Goal: Information Seeking & Learning: Learn about a topic

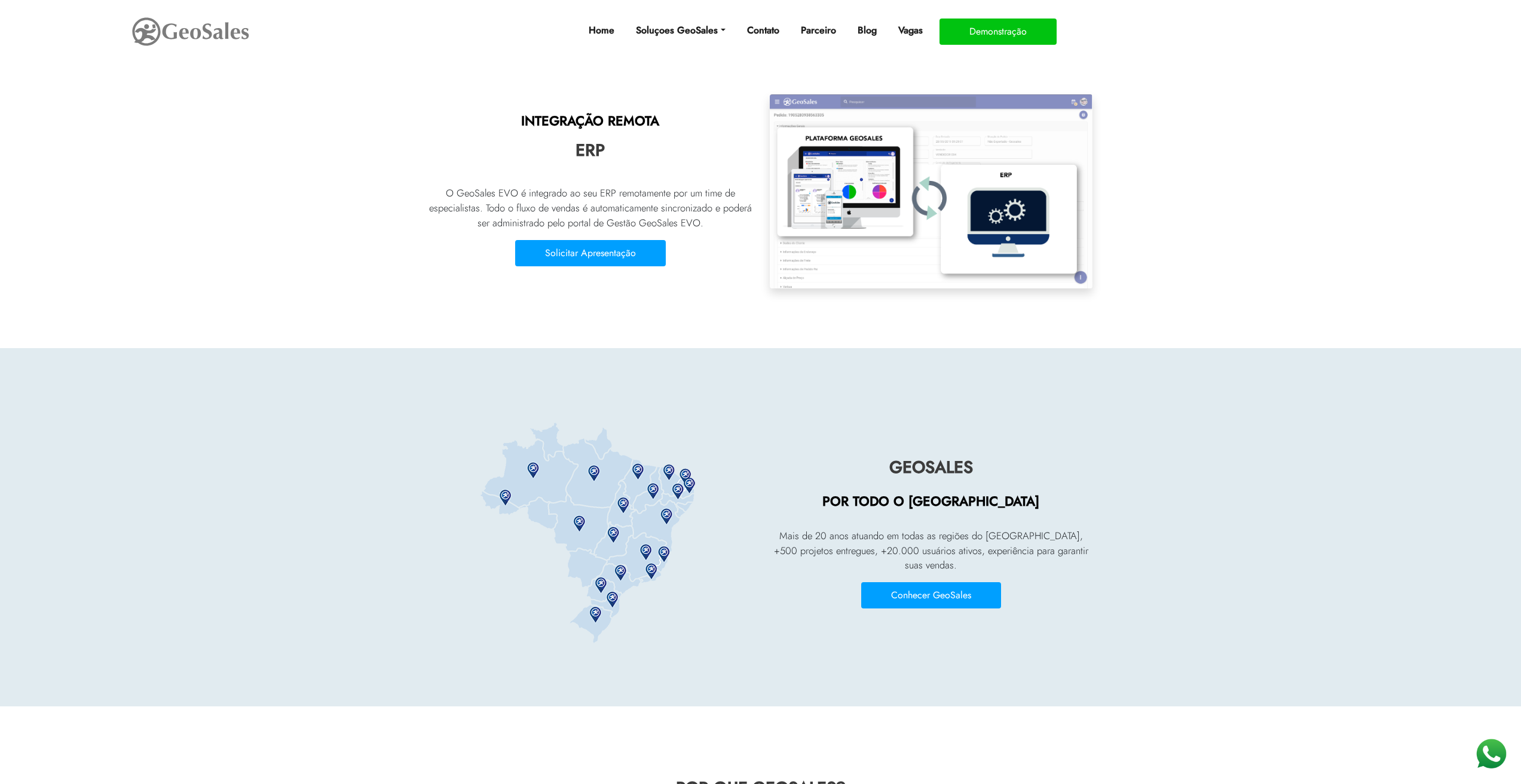
scroll to position [2389, 0]
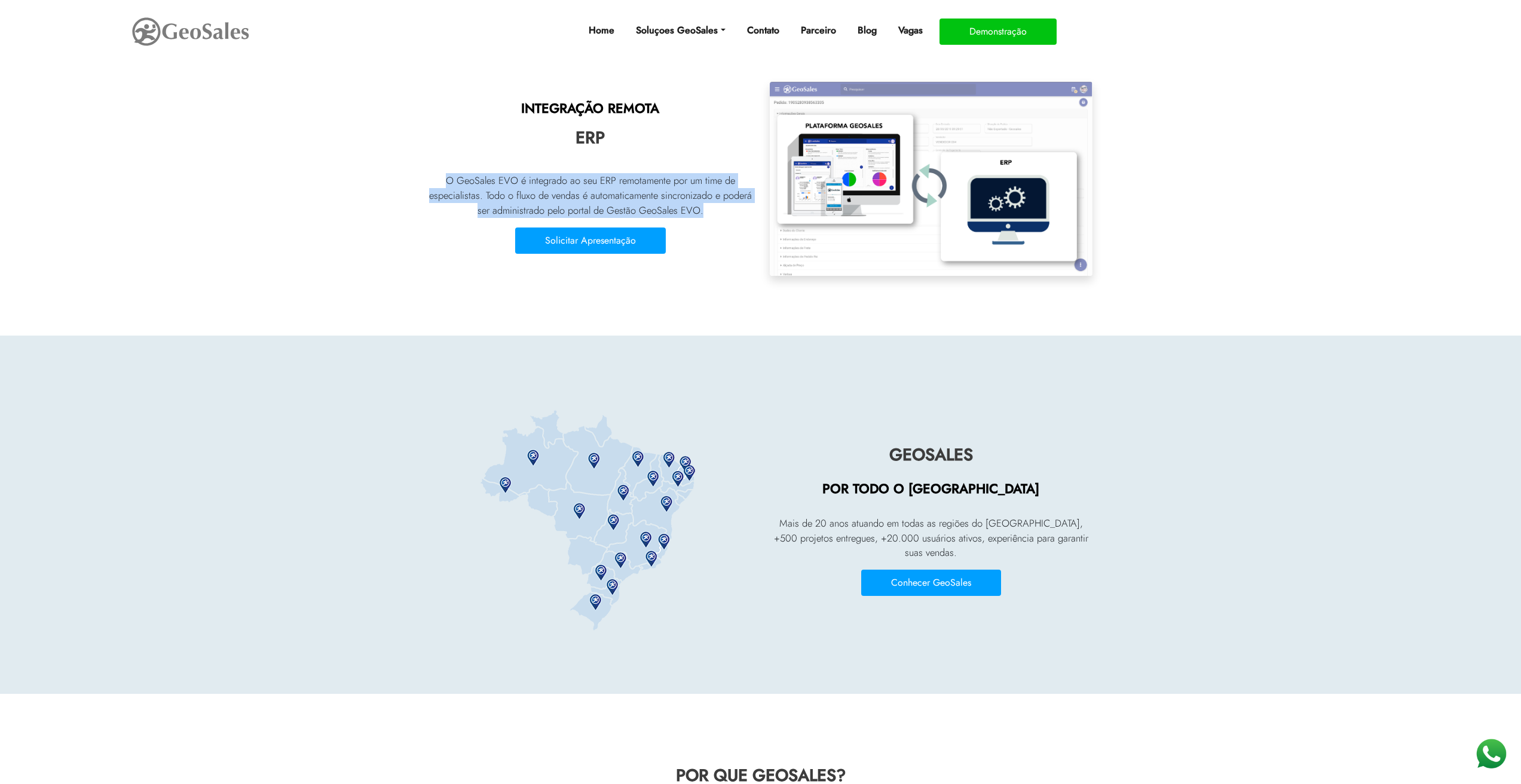
drag, startPoint x: 449, startPoint y: 182, endPoint x: 732, endPoint y: 215, distance: 284.9
click at [732, 215] on p "O GeoSales EVO é integrado ao seu ERP remotamente por um time de especialistas.…" at bounding box center [590, 196] width 323 height 45
click at [726, 308] on section "INTEGRAÇÃO REMOTA ERP O GeoSales EVO é integrado ao seu ERP remotamente por um …" at bounding box center [760, 172] width 1521 height 325
drag, startPoint x: 514, startPoint y: 180, endPoint x: 726, endPoint y: 213, distance: 214.6
click at [726, 213] on div "INTEGRAÇÃO REMOTA ERP O GeoSales EVO é integrado ao seu ERP remotamente por um …" at bounding box center [590, 185] width 323 height 170
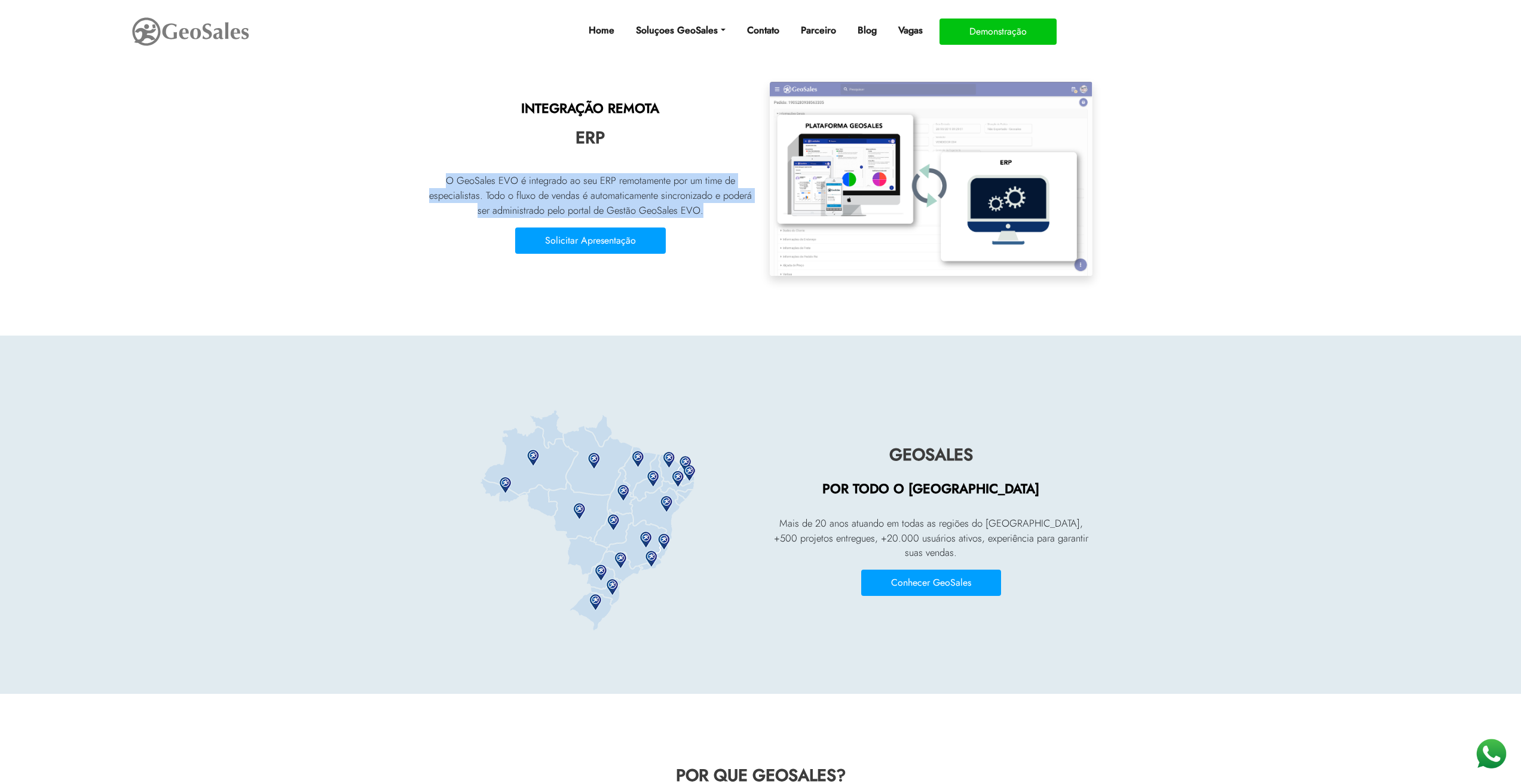
click at [726, 213] on p "O GeoSales EVO é integrado ao seu ERP remotamente por um time de especialistas.…" at bounding box center [590, 196] width 323 height 45
drag, startPoint x: 428, startPoint y: 175, endPoint x: 732, endPoint y: 211, distance: 306.1
click at [732, 211] on p "O GeoSales EVO é integrado ao seu ERP remotamente por um time de especialistas.…" at bounding box center [590, 196] width 323 height 45
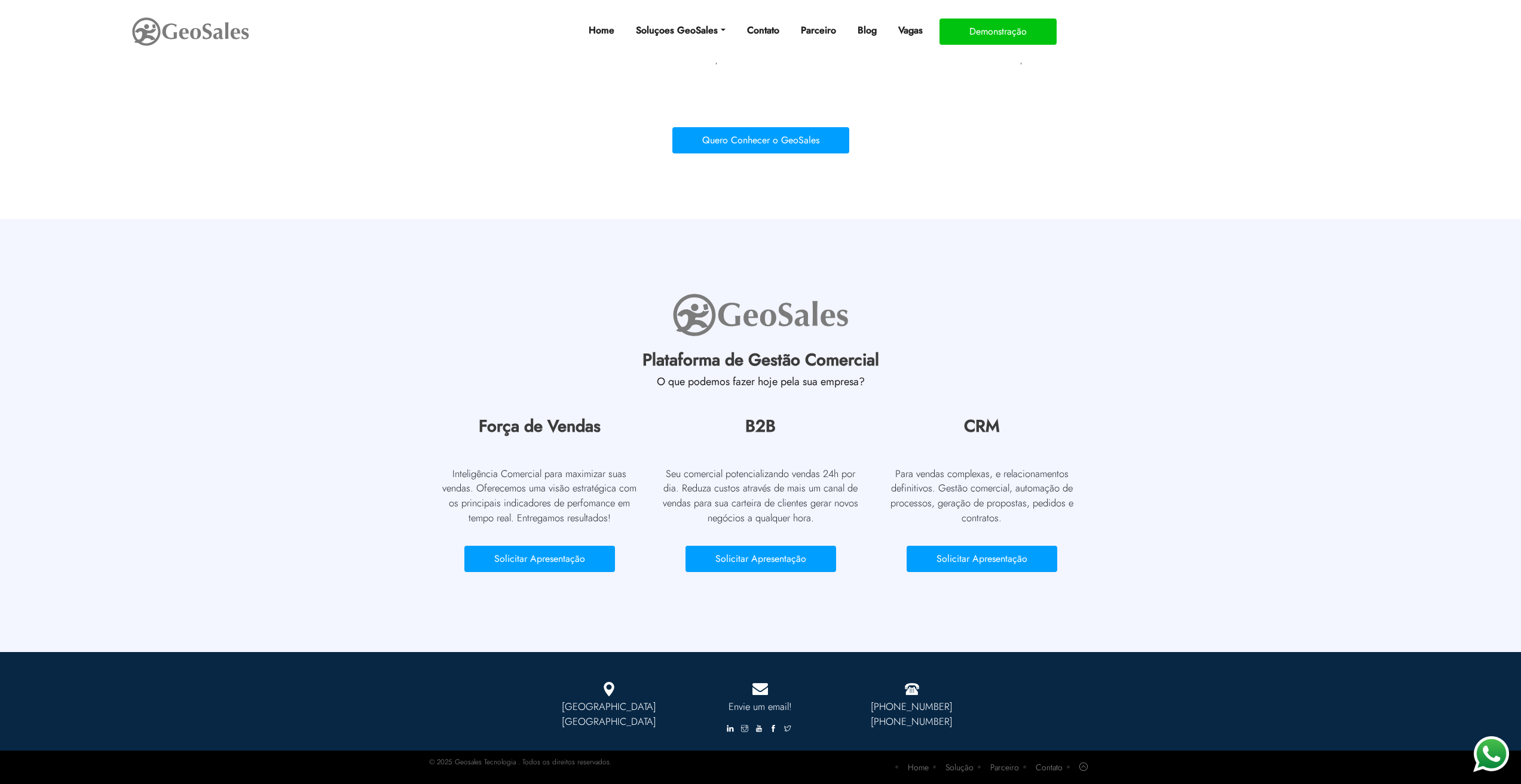
scroll to position [3466, 0]
drag, startPoint x: 439, startPoint y: 472, endPoint x: 597, endPoint y: 512, distance: 163.0
click at [600, 513] on p "Inteligência Comercial para maximizar suas vendas. Oferecemos uma visão estrat…" at bounding box center [539, 496] width 203 height 59
click at [573, 505] on p "Inteligência Comercial para maximizar suas vendas. Oferecemos uma visão estrat…" at bounding box center [539, 496] width 203 height 59
drag, startPoint x: 941, startPoint y: 478, endPoint x: 1073, endPoint y: 510, distance: 135.8
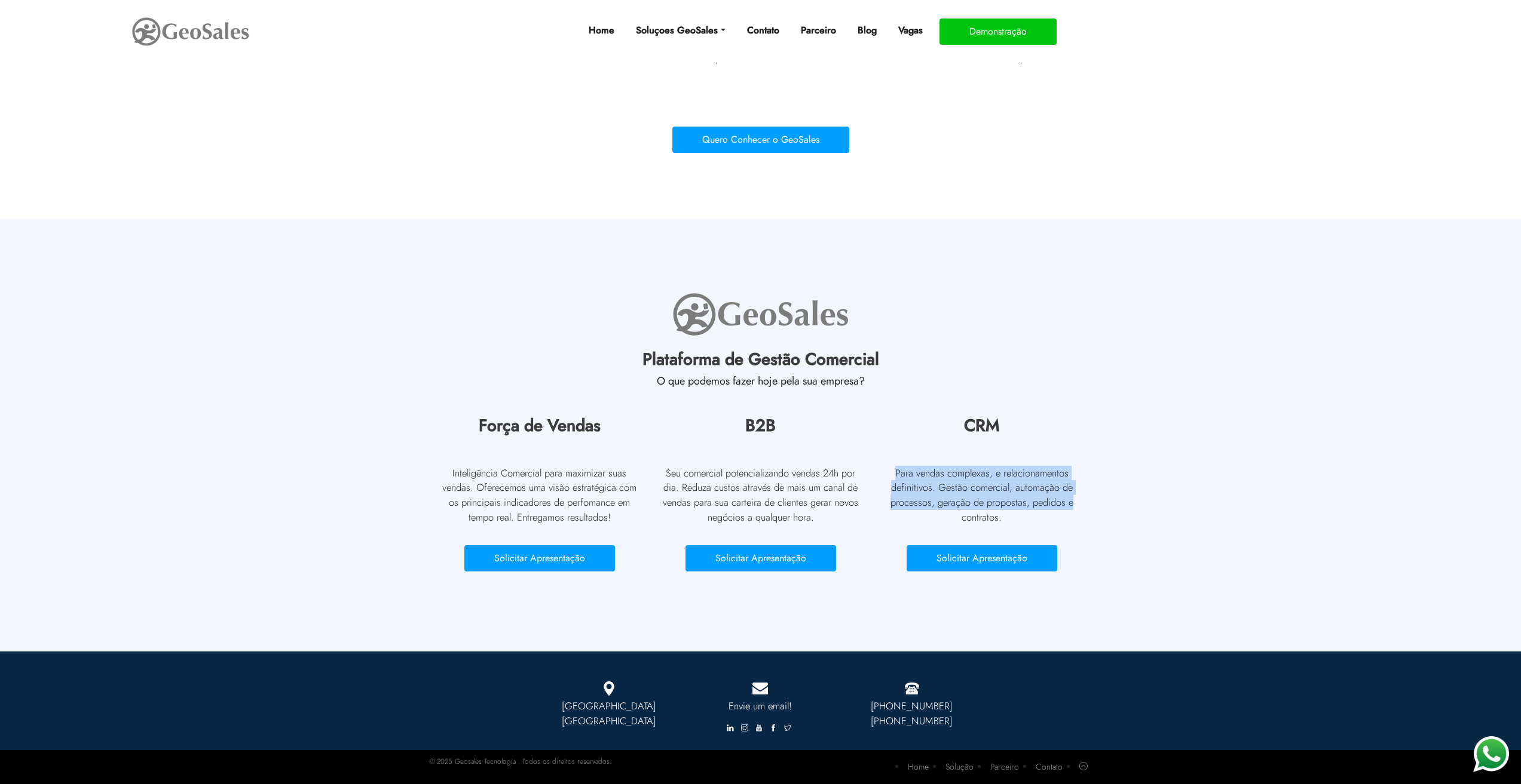
click at [1072, 510] on p "Para vendas complexas, e relacionamentos definitivos. Gestão comercial, automaç…" at bounding box center [982, 496] width 203 height 59
click at [1073, 510] on p "Para vendas complexas, e relacionamentos definitivos. Gestão comercial, automaç…" at bounding box center [982, 496] width 203 height 59
drag, startPoint x: 913, startPoint y: 462, endPoint x: 1080, endPoint y: 514, distance: 174.9
click at [1080, 514] on div "CRM Para vendas complexas, e relacionamentos definitivos. Gestão comercial, aut…" at bounding box center [982, 496] width 203 height 162
click at [1080, 514] on p "Para vendas complexas, e relacionamentos definitivos. Gestão comercial, automaç…" at bounding box center [982, 496] width 203 height 59
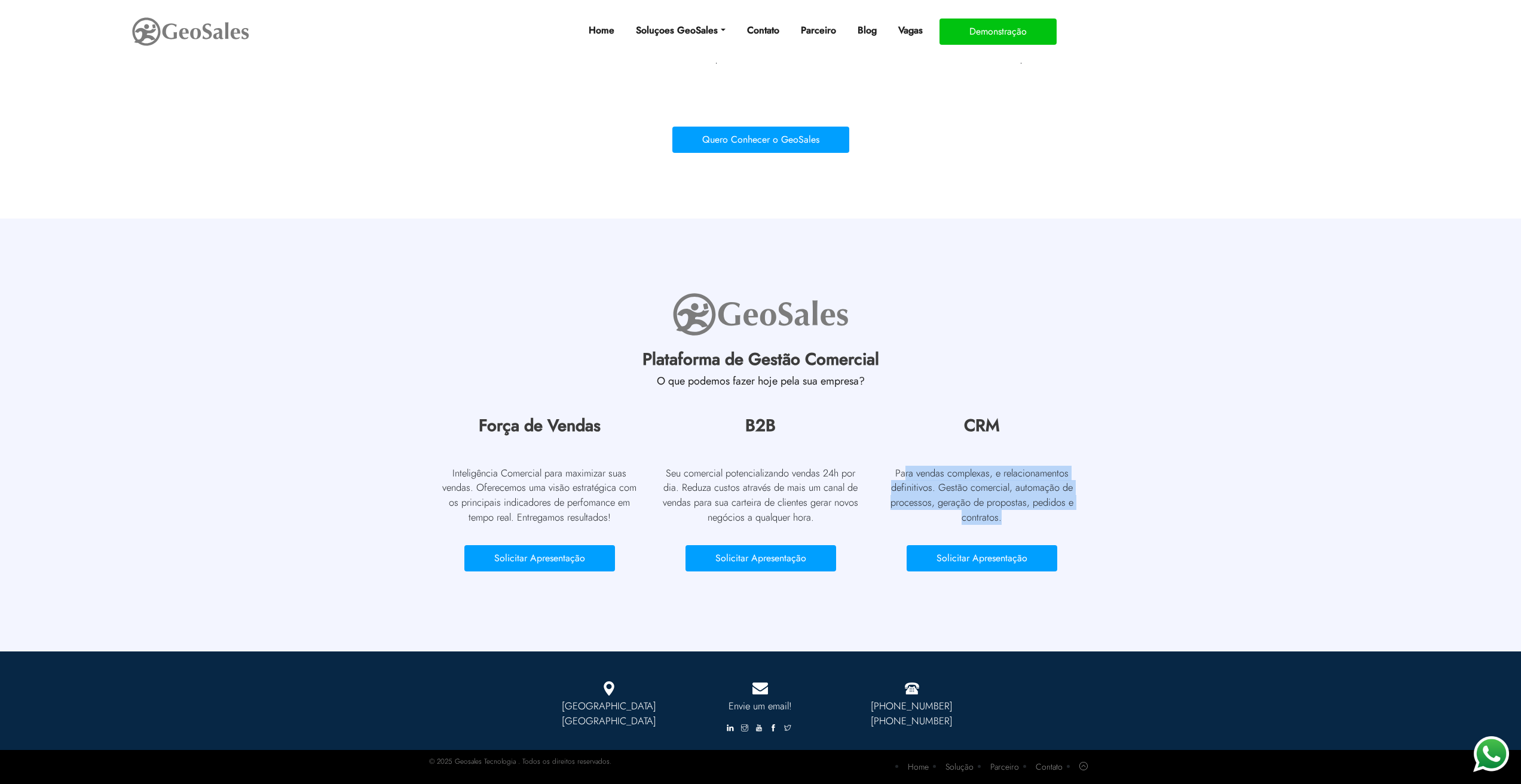
drag, startPoint x: 924, startPoint y: 472, endPoint x: 1031, endPoint y: 514, distance: 114.9
click at [1031, 514] on p "Para vendas complexas, e relacionamentos definitivos. Gestão comercial, automaç…" at bounding box center [982, 496] width 203 height 59
drag, startPoint x: 985, startPoint y: 507, endPoint x: 879, endPoint y: 467, distance: 113.3
click at [880, 467] on p "Para vendas complexas, e relacionamentos definitivos. Gestão comercial, automaç…" at bounding box center [982, 496] width 203 height 59
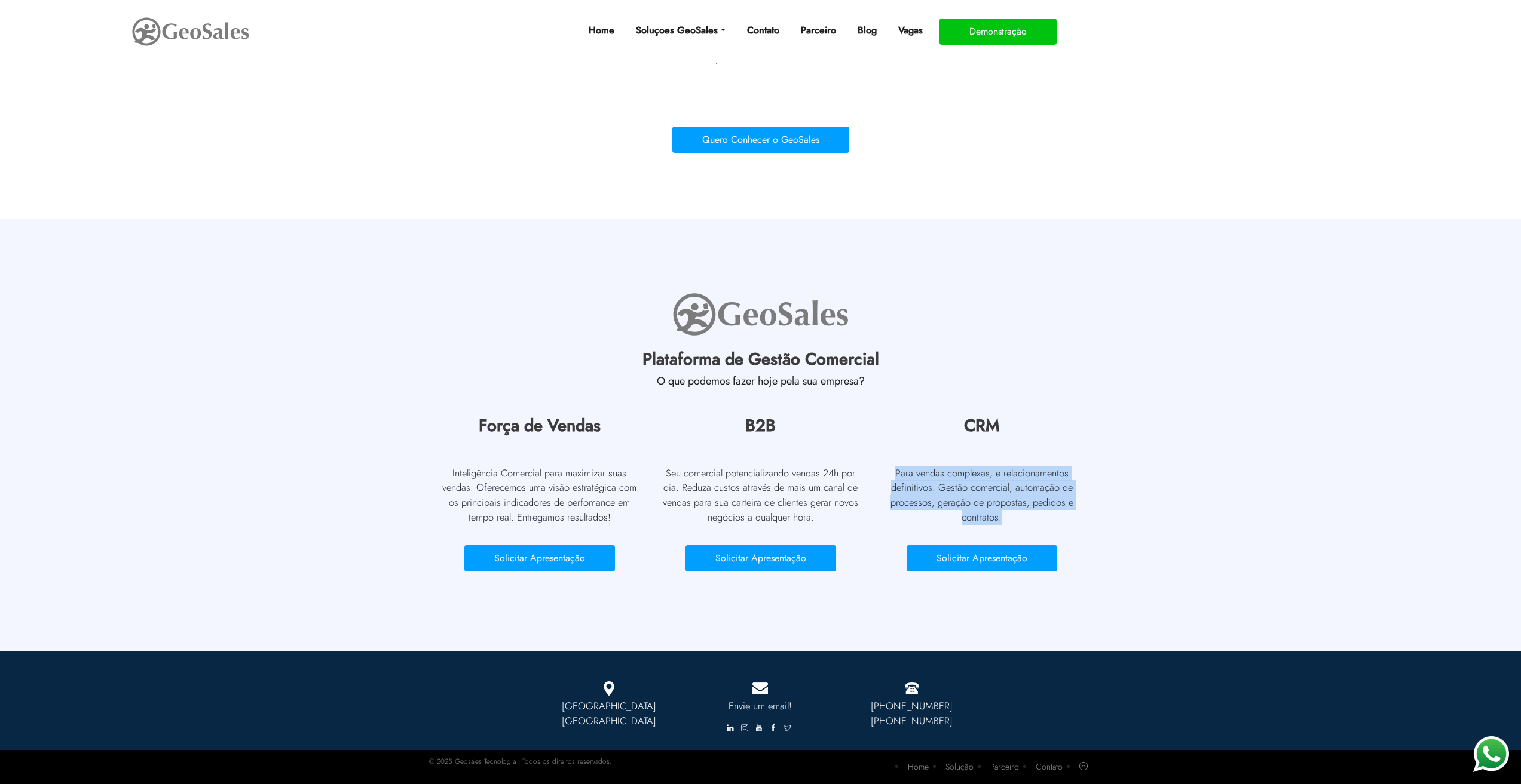
click at [879, 467] on div "CRM Para vendas complexas, e relacionamentos definitivos. Gestão comercial, aut…" at bounding box center [982, 504] width 221 height 176
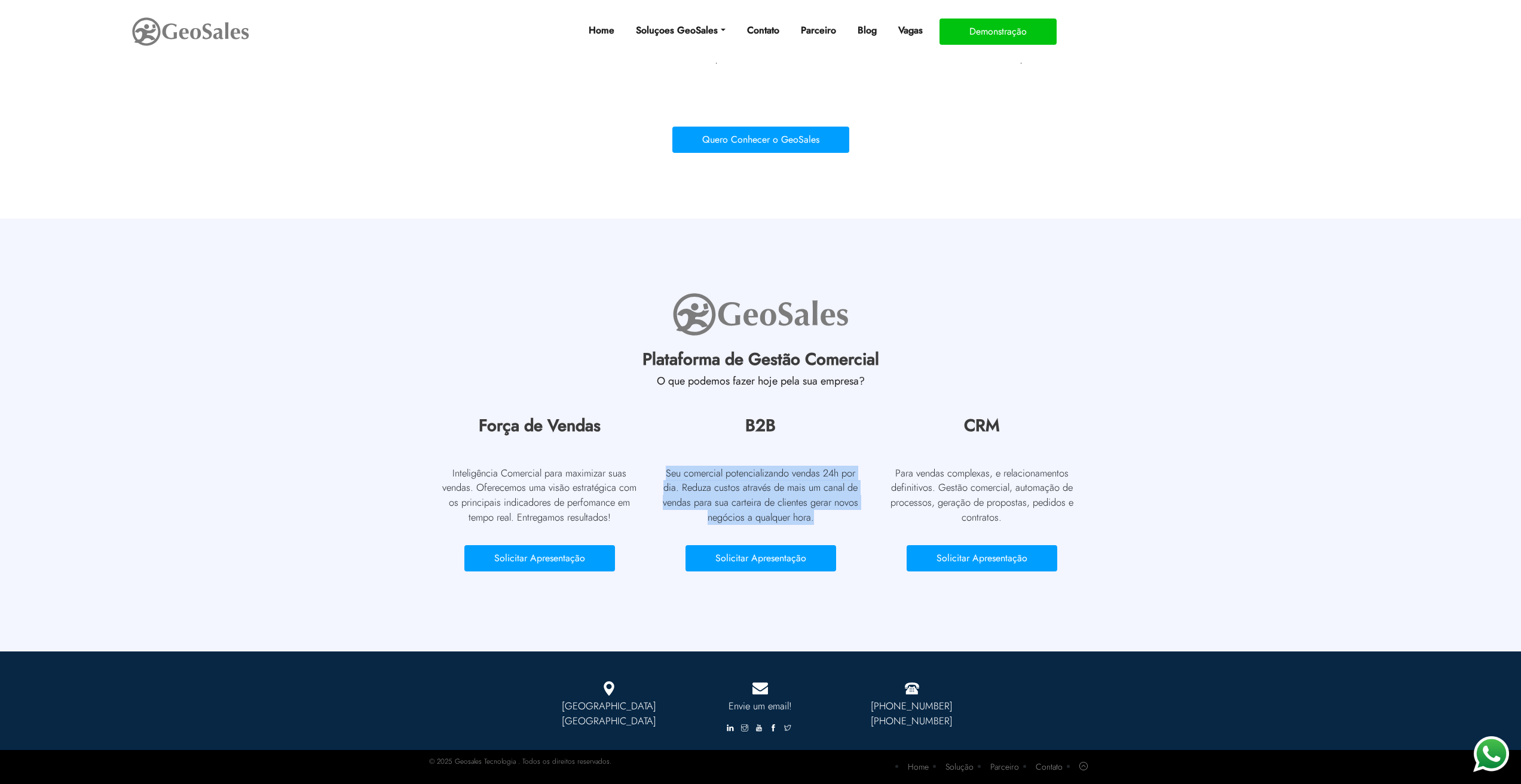
drag, startPoint x: 727, startPoint y: 478, endPoint x: 854, endPoint y: 517, distance: 132.9
click at [854, 517] on p "Seu comercial potencializando vendas 24h por dia. Reduza custos através de mais…" at bounding box center [760, 496] width 203 height 59
click at [853, 517] on p "Seu comercial potencializando vendas 24h por dia. Reduza custos através de mais…" at bounding box center [760, 496] width 203 height 59
drag, startPoint x: 718, startPoint y: 491, endPoint x: 657, endPoint y: 469, distance: 64.8
click at [657, 469] on div "B2B Seu comercial potencializando vendas 24h por dia. Reduza custos através de …" at bounding box center [760, 504] width 221 height 176
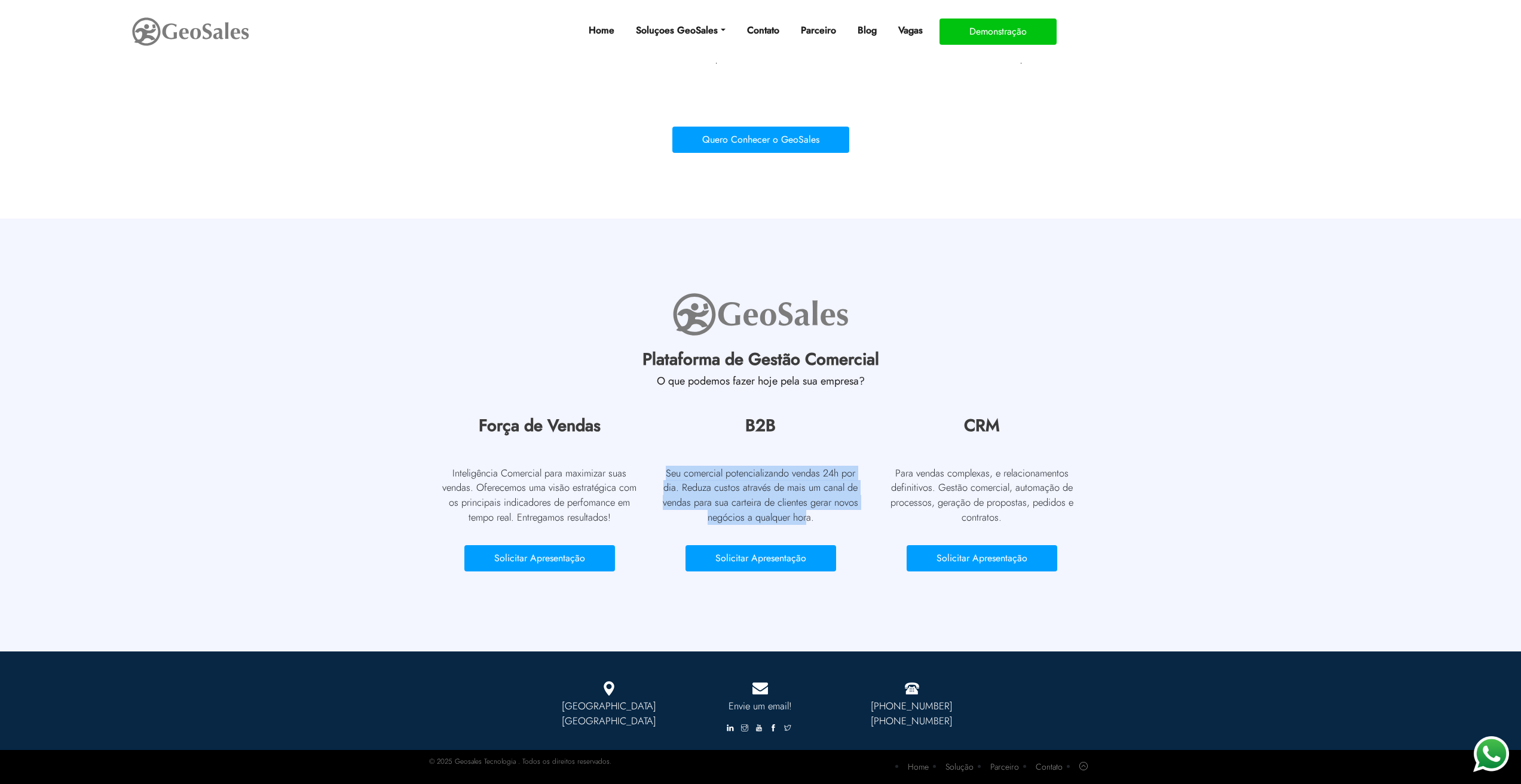
click at [657, 469] on div "B2B Seu comercial potencializando vendas 24h por dia. Reduza custos através de …" at bounding box center [760, 504] width 221 height 176
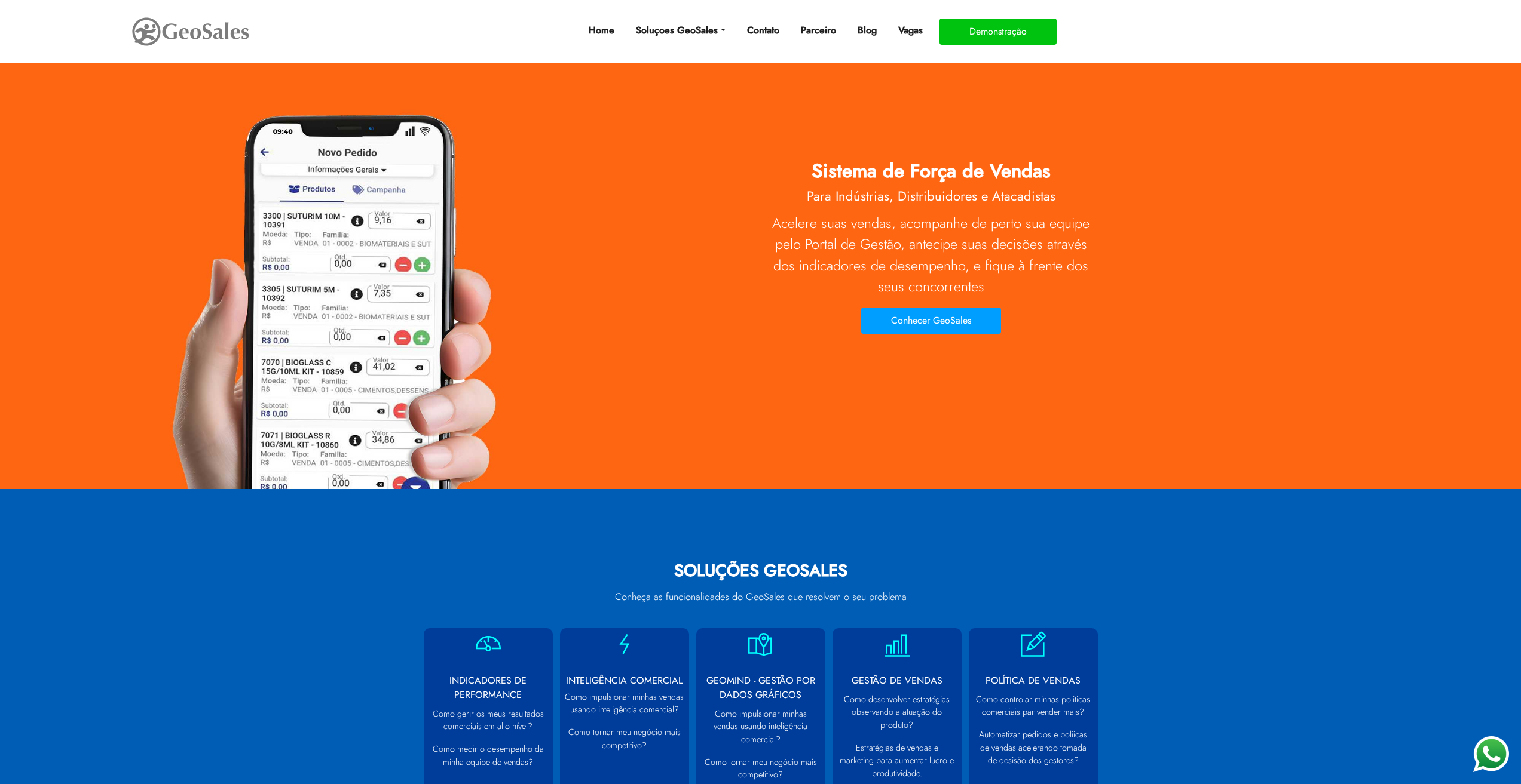
scroll to position [0, 0]
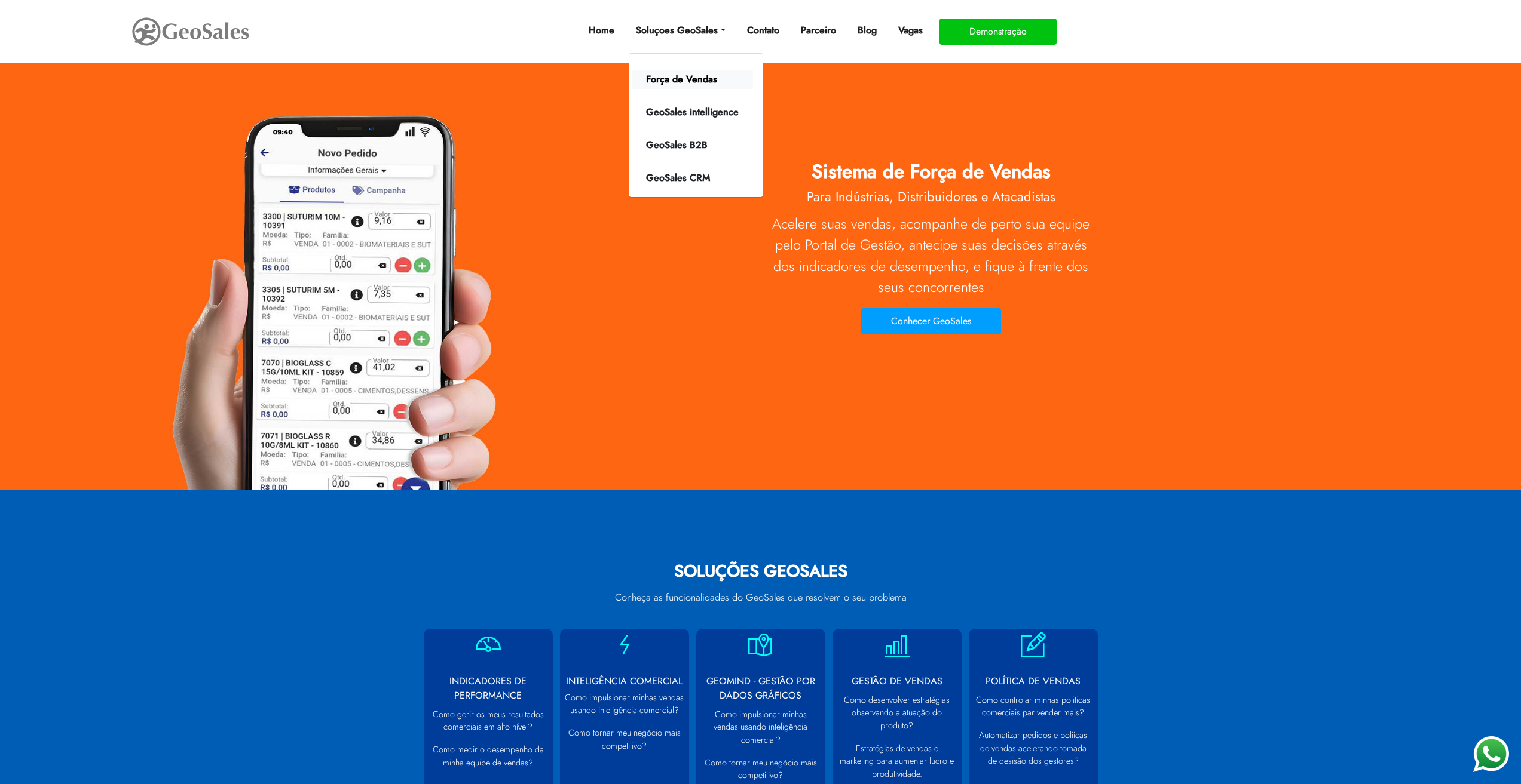
click at [679, 75] on link "Força de Vendas" at bounding box center [692, 79] width 121 height 19
click at [679, 179] on link "GeoSales CRM" at bounding box center [692, 178] width 121 height 19
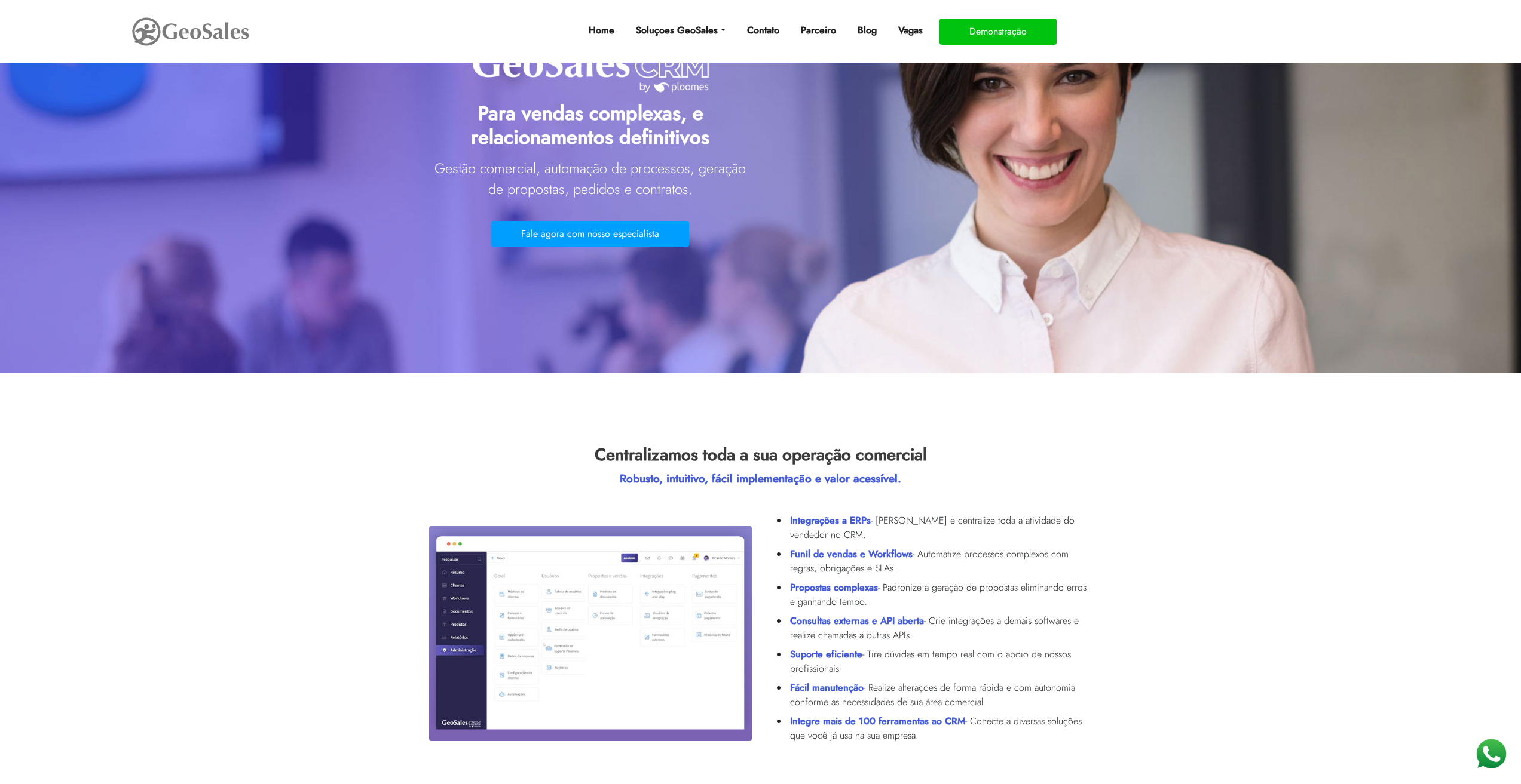
scroll to position [239, 0]
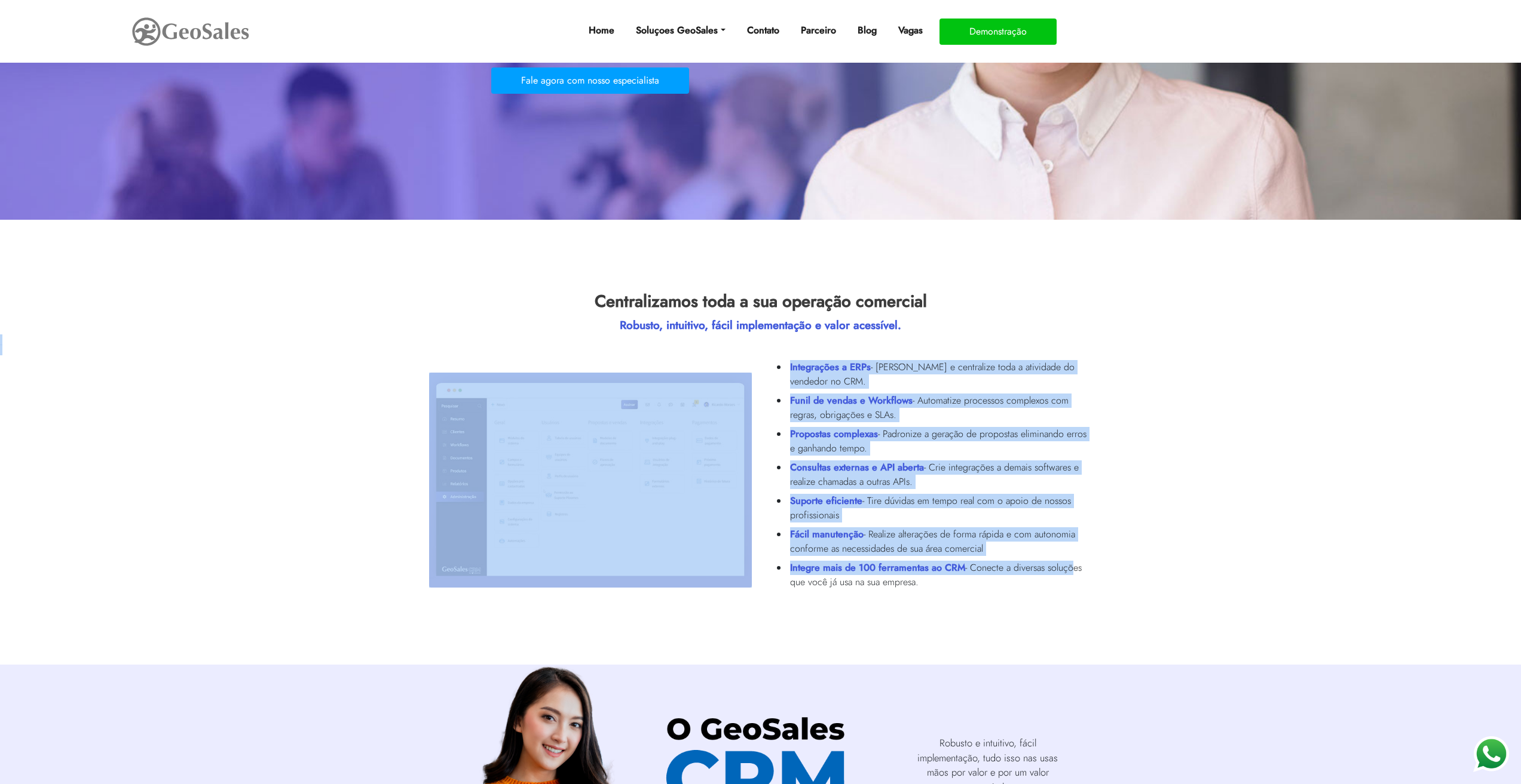
drag, startPoint x: 1031, startPoint y: 359, endPoint x: 1070, endPoint y: 570, distance: 214.6
click at [1070, 572] on section "Centralizamos toda a sua operação comercial Robusto, intuitivo, fácil implement…" at bounding box center [760, 442] width 1521 height 445
drag, startPoint x: 1070, startPoint y: 565, endPoint x: 1154, endPoint y: 578, distance: 85.0
click at [1071, 565] on li "Integre mais de 100 ferramentas ao CRM - Conecte a diversas soluções que você j…" at bounding box center [938, 575] width 302 height 33
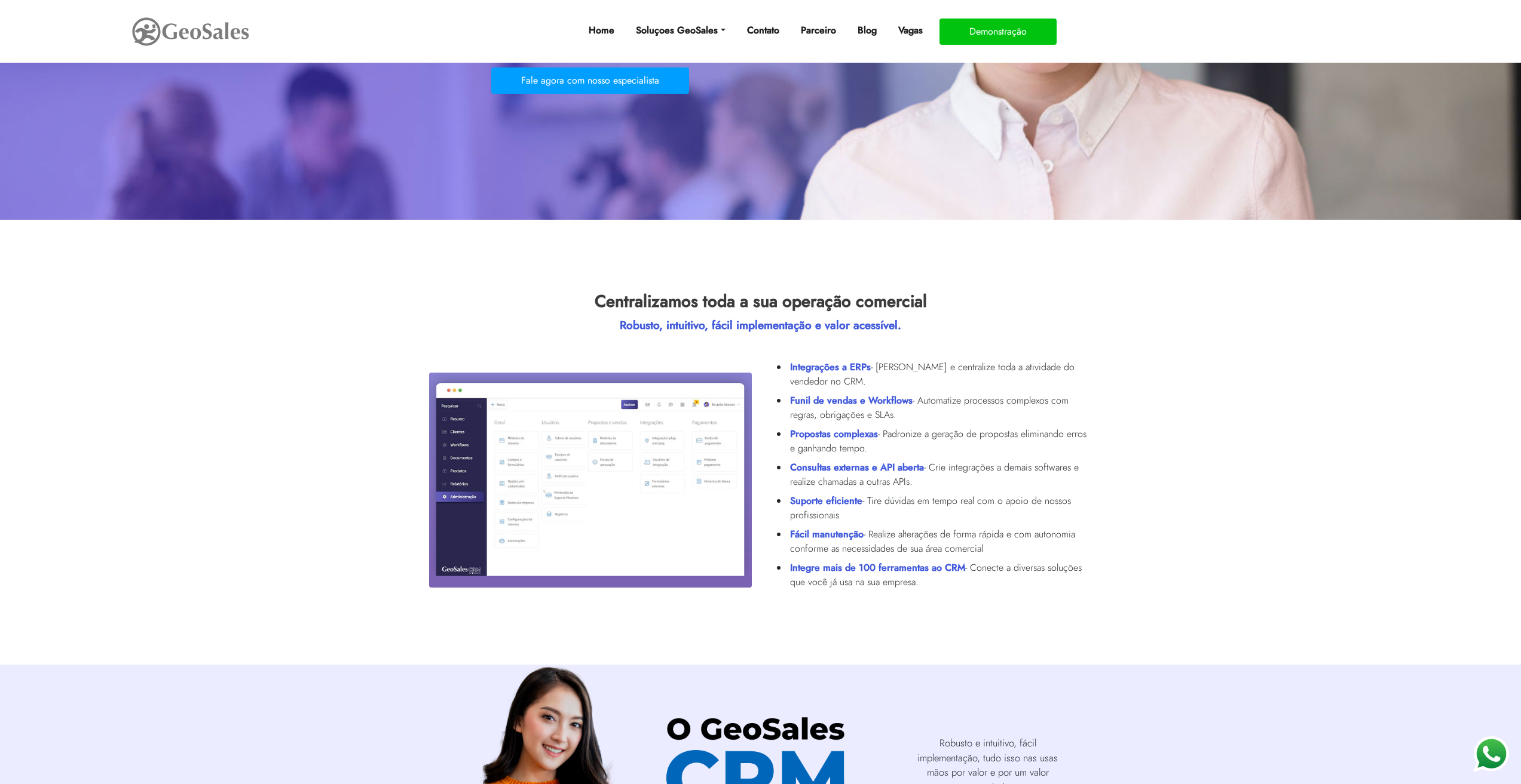
drag, startPoint x: 1168, startPoint y: 572, endPoint x: 1143, endPoint y: 539, distance: 41.4
click at [1168, 571] on section "Centralizamos toda a sua operação comercial Robusto, intuitivo, fácil implement…" at bounding box center [760, 442] width 1521 height 445
drag, startPoint x: 1005, startPoint y: 370, endPoint x: 1079, endPoint y: 553, distance: 197.4
click at [1079, 553] on section "Centralizamos toda a sua operação comercial Robusto, intuitivo, fácil implement…" at bounding box center [760, 442] width 1521 height 445
drag, startPoint x: 1087, startPoint y: 562, endPoint x: 1099, endPoint y: 570, distance: 14.4
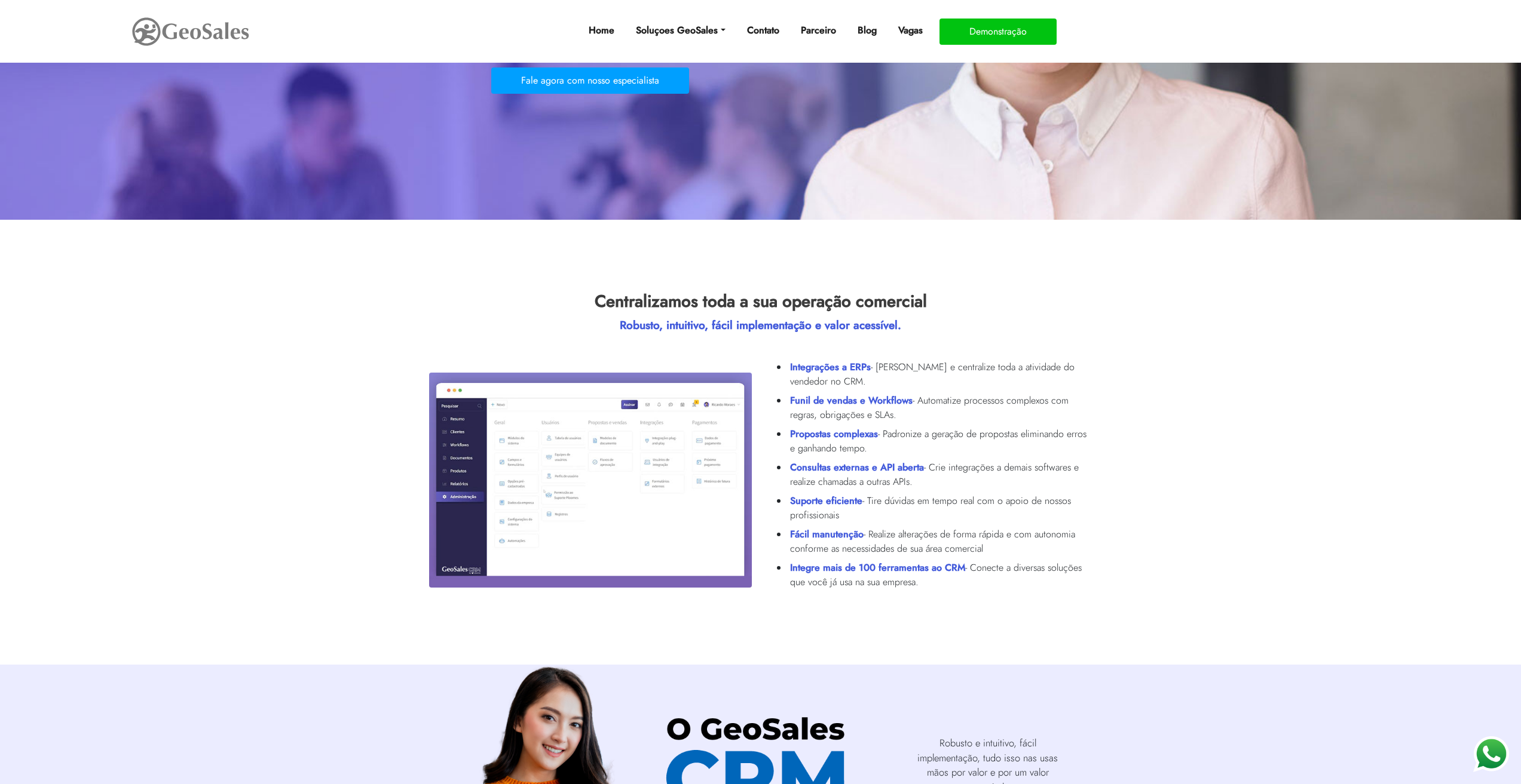
click at [1087, 562] on li "Integre mais de 100 ferramentas ao CRM - Conecte a diversas soluções que você j…" at bounding box center [938, 575] width 302 height 33
drag, startPoint x: 1081, startPoint y: 586, endPoint x: 1002, endPoint y: 362, distance: 237.5
click at [1002, 362] on ul "Integrações a ERPs - Elimine retrabalho e centralize toda a atividade do vended…" at bounding box center [931, 475] width 323 height 239
click at [1002, 361] on li "Integrações a ERPs - Elimine retrabalho e centralize toda a atividade do vended…" at bounding box center [938, 375] width 302 height 33
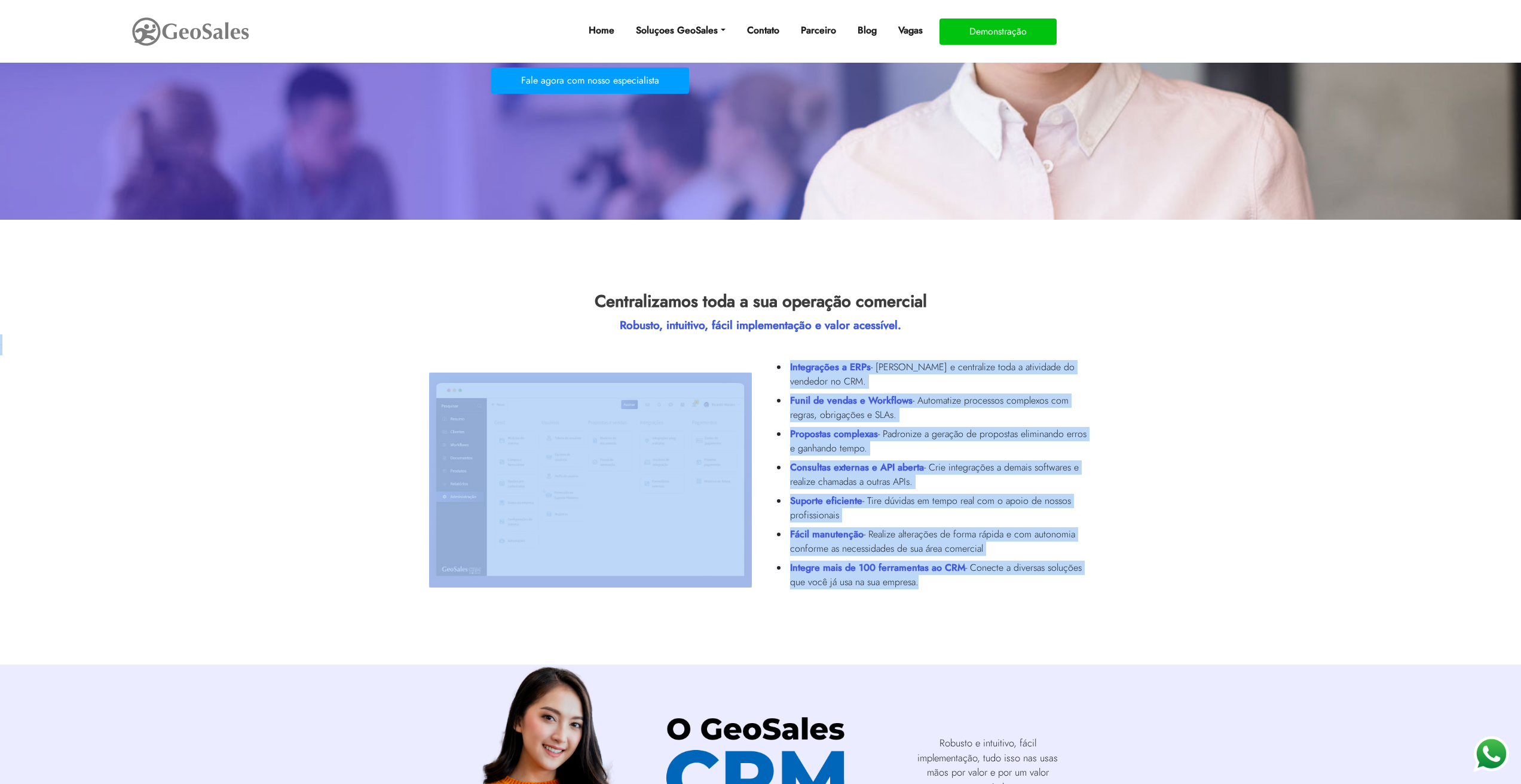
drag, startPoint x: 971, startPoint y: 345, endPoint x: 1073, endPoint y: 591, distance: 266.3
click at [1048, 604] on section "Centralizamos toda a sua operação comercial Robusto, intuitivo, fácil implement…" at bounding box center [760, 442] width 1521 height 445
click at [1073, 591] on li "Integre mais de 100 ferramentas ao CRM - Conecte a diversas soluções que você j…" at bounding box center [938, 575] width 302 height 33
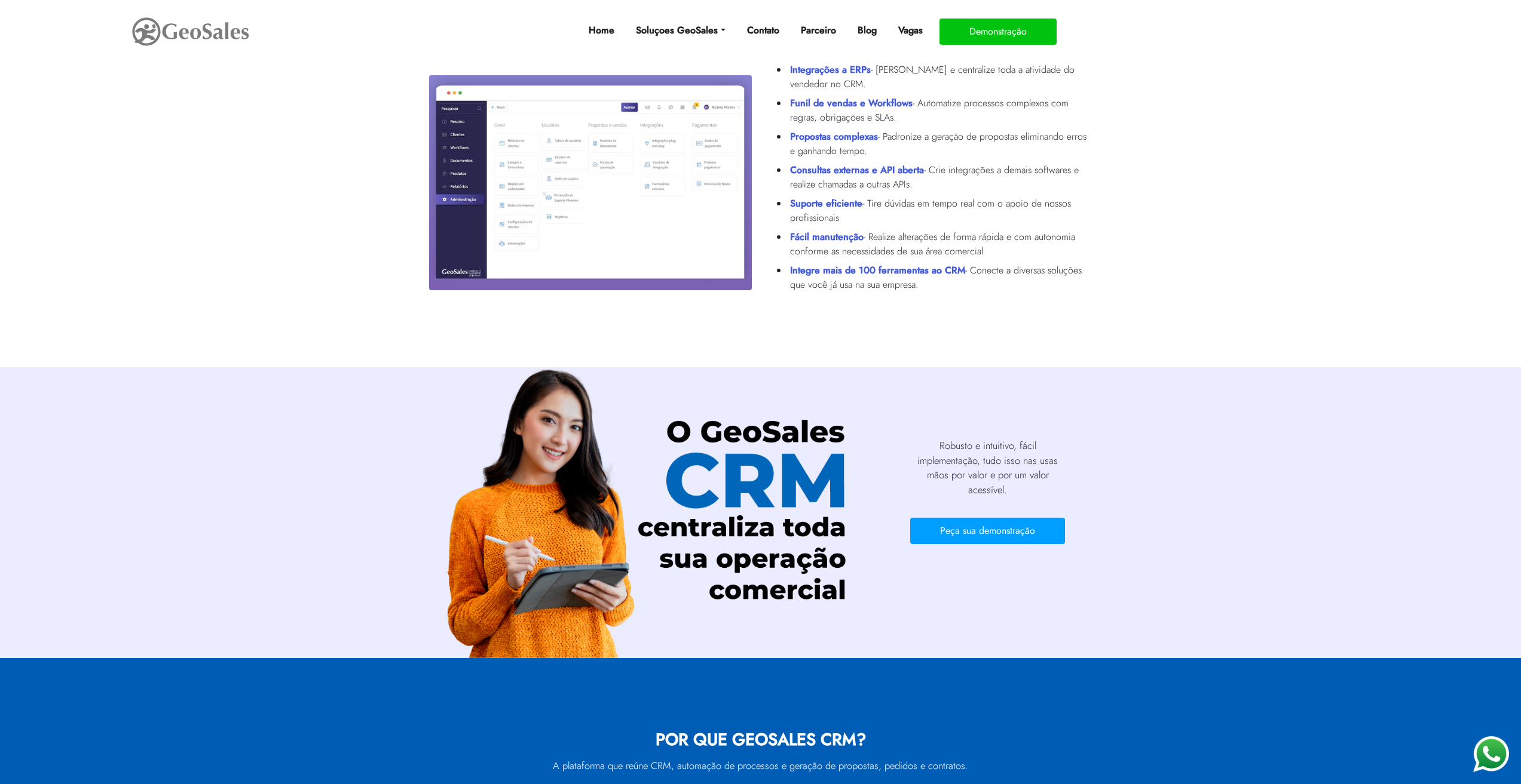
scroll to position [538, 0]
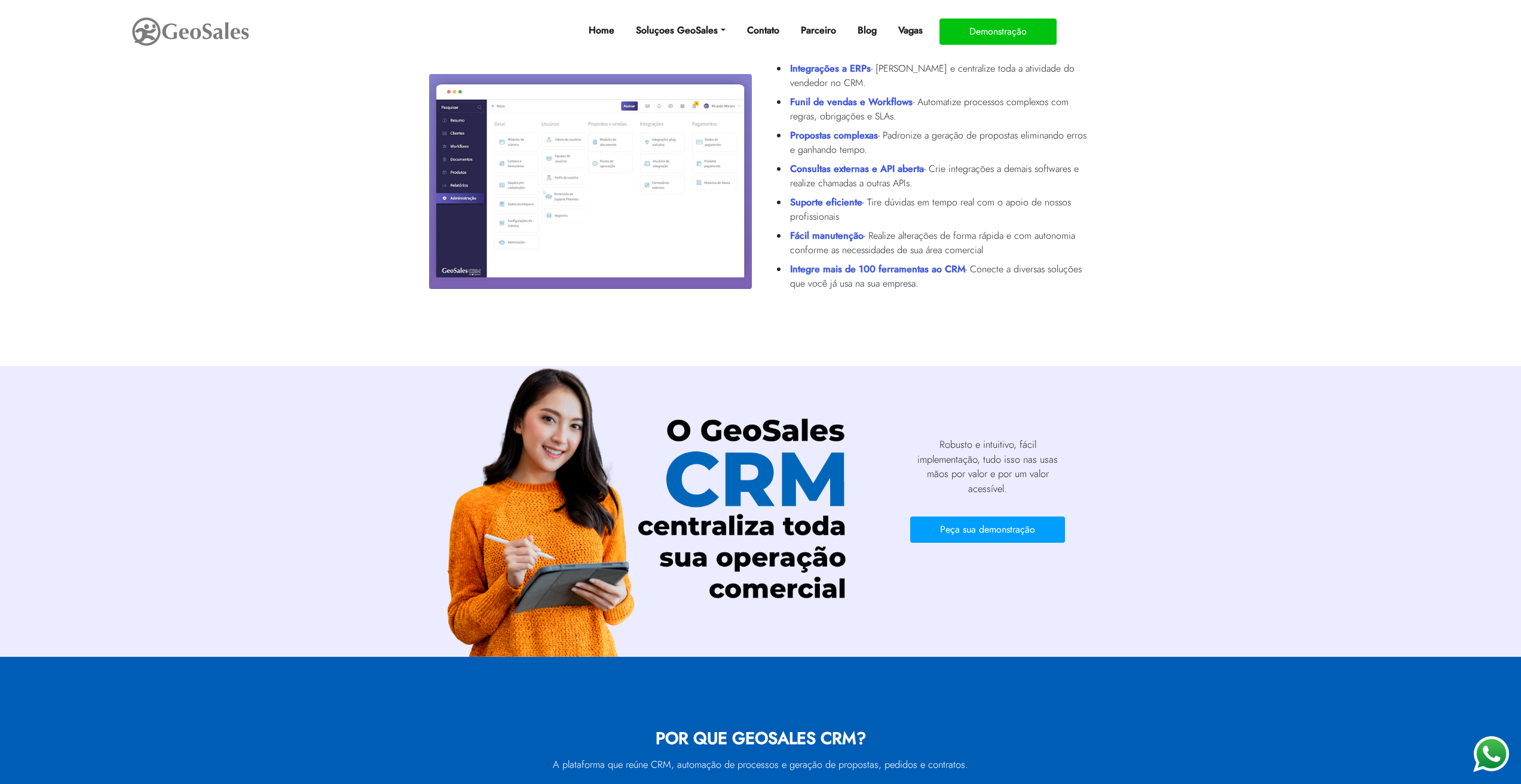
drag, startPoint x: 1020, startPoint y: 257, endPoint x: 1046, endPoint y: 294, distance: 45.2
click at [1046, 294] on ul "Integrações a ERPs - Elimine retrabalho e centralize toda a atividade do vended…" at bounding box center [931, 176] width 323 height 239
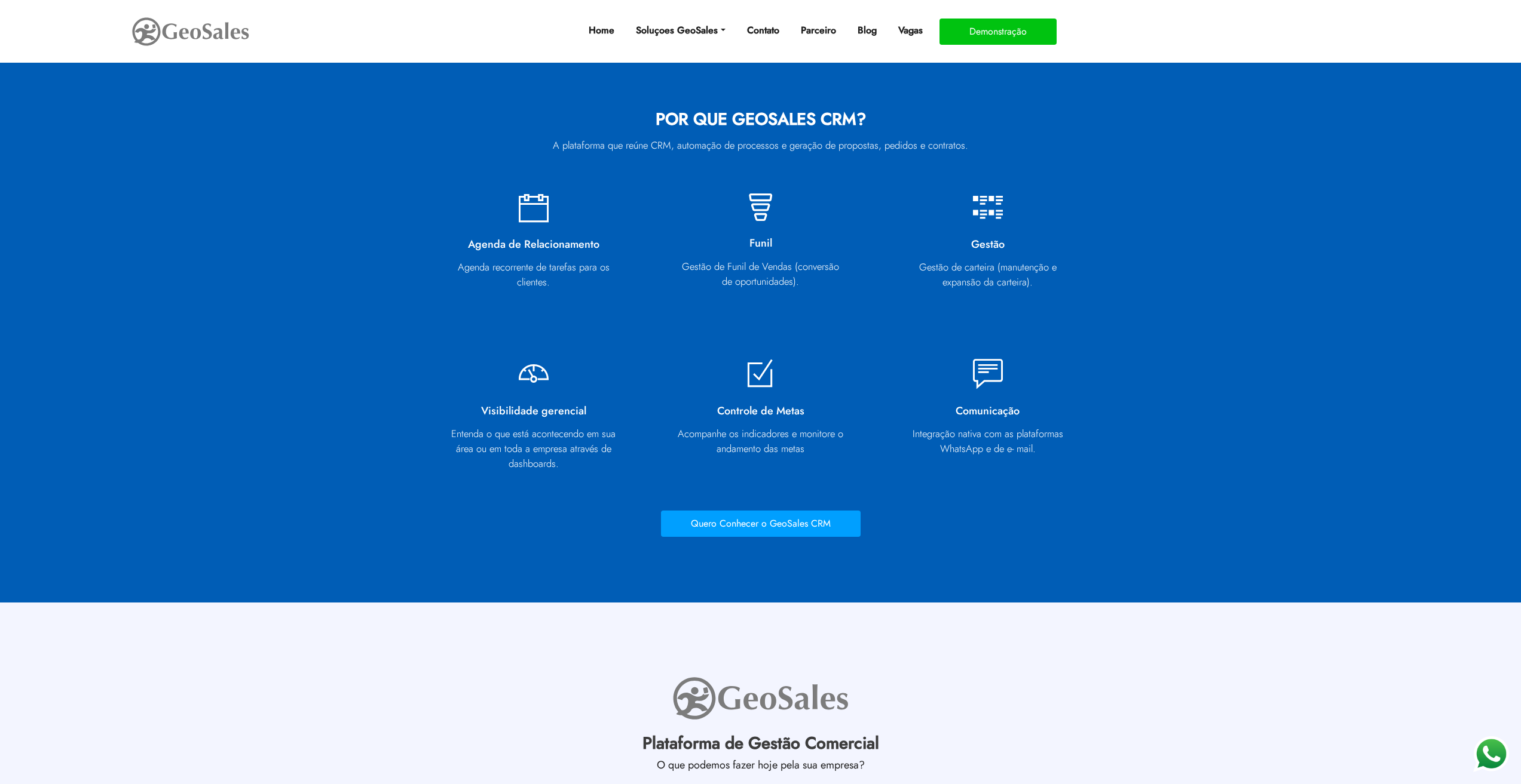
scroll to position [1254, 0]
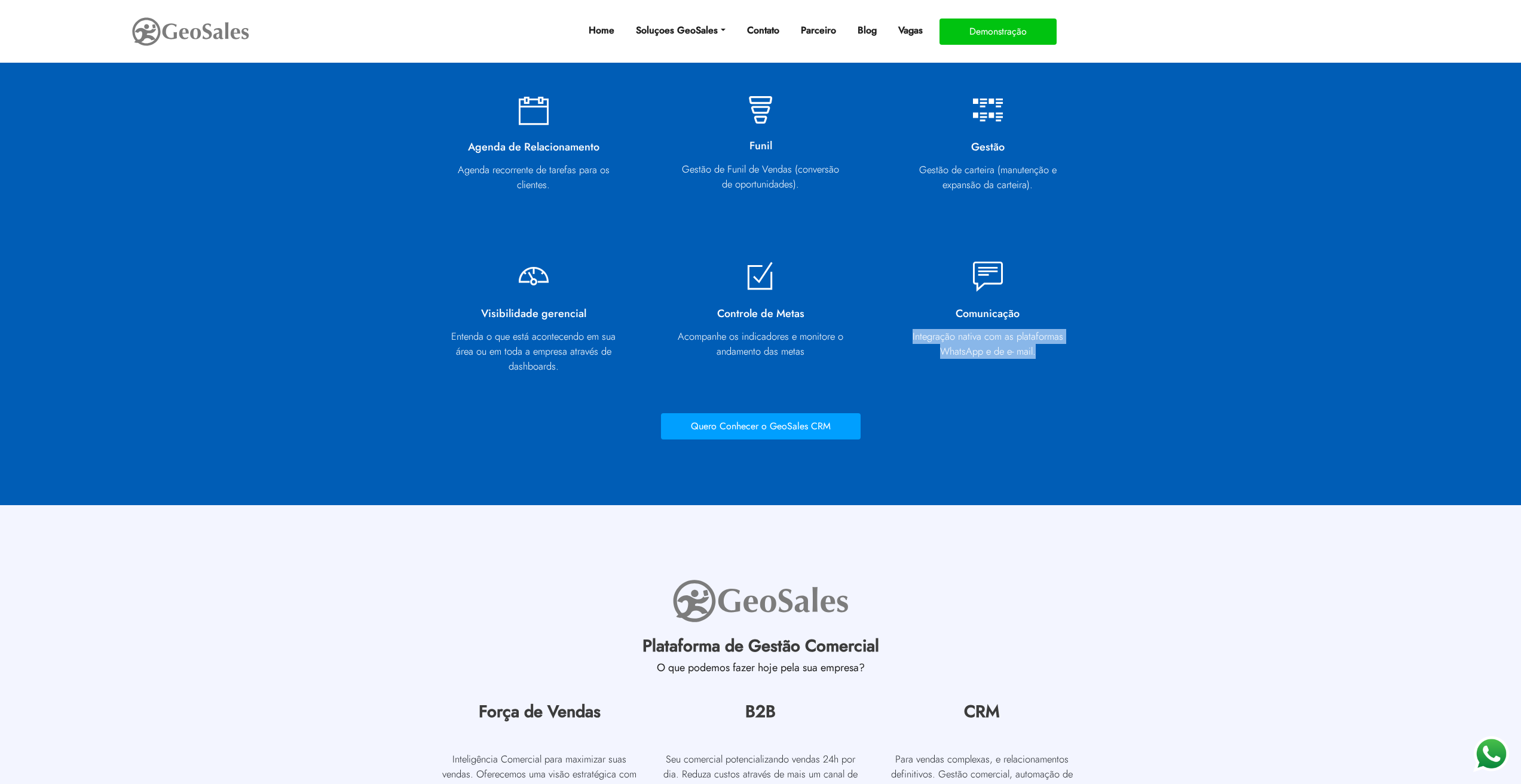
drag, startPoint x: 990, startPoint y: 355, endPoint x: 1086, endPoint y: 373, distance: 97.7
click at [1086, 373] on div "Comunicação Integração nativa com as plataformas WhatsApp e de e- mail." at bounding box center [987, 322] width 227 height 182
click at [1087, 373] on div "Comunicação Integração nativa com as plataformas WhatsApp e de e- mail." at bounding box center [987, 322] width 227 height 182
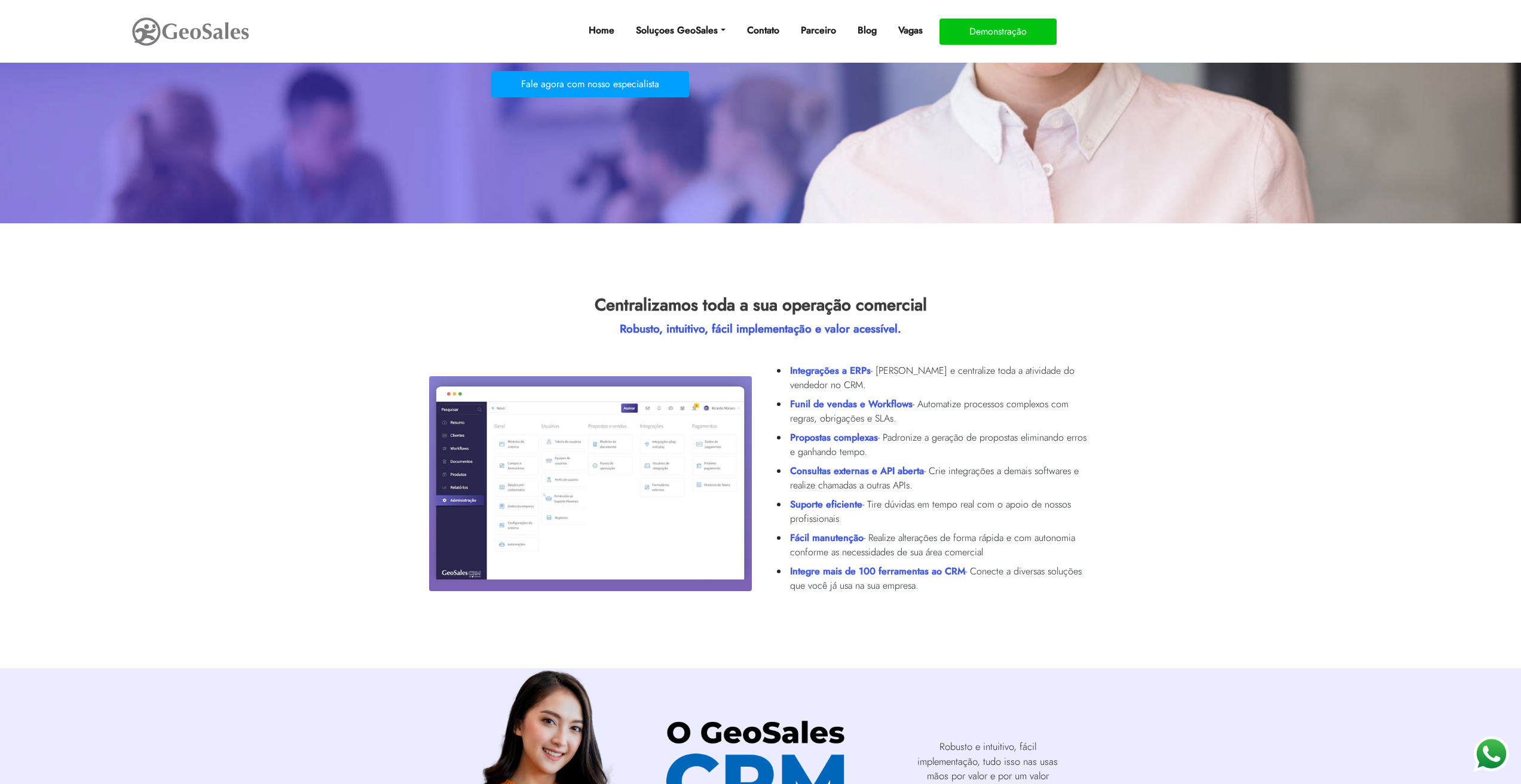
scroll to position [0, 0]
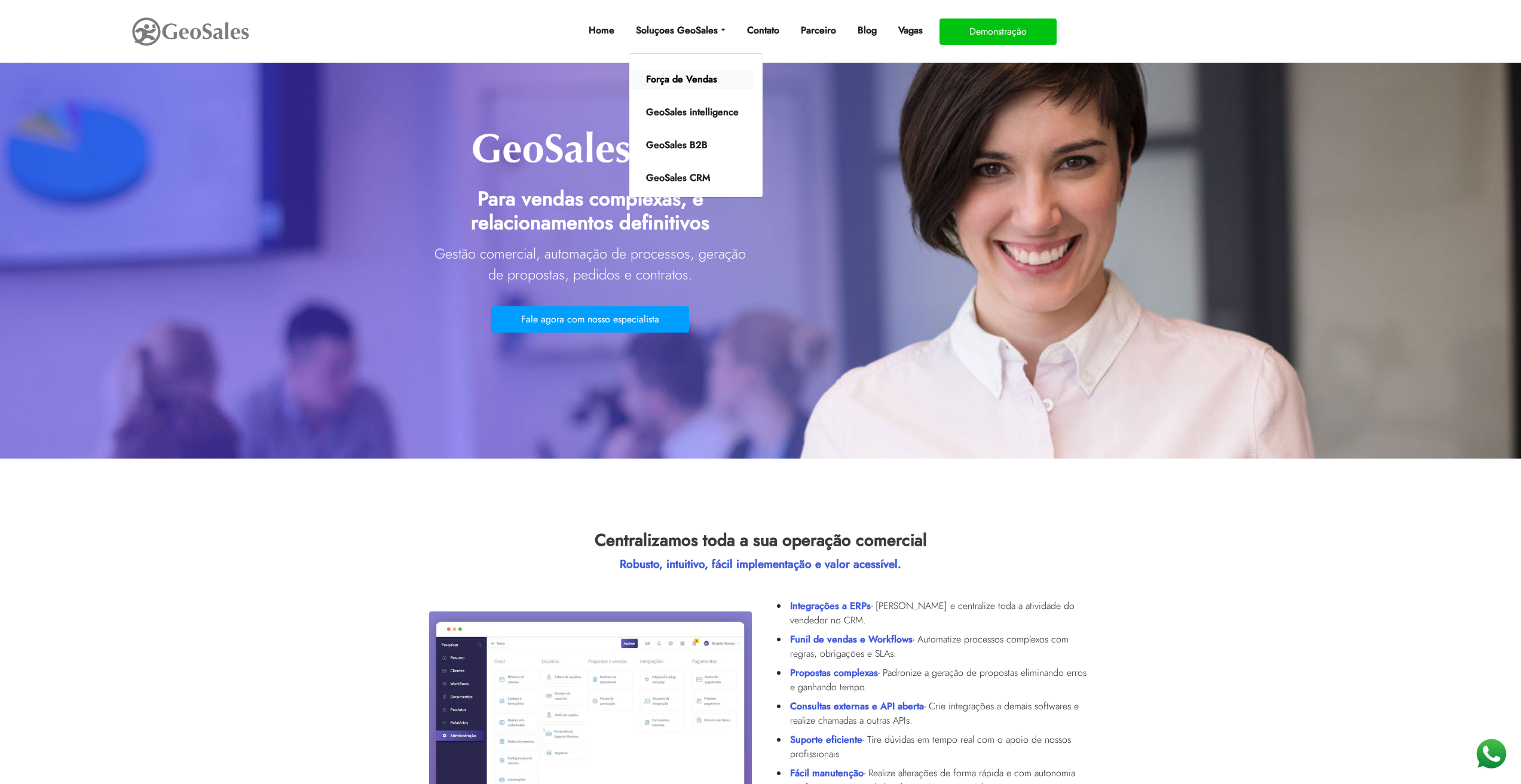
click at [674, 80] on link "Força de Vendas" at bounding box center [692, 79] width 121 height 19
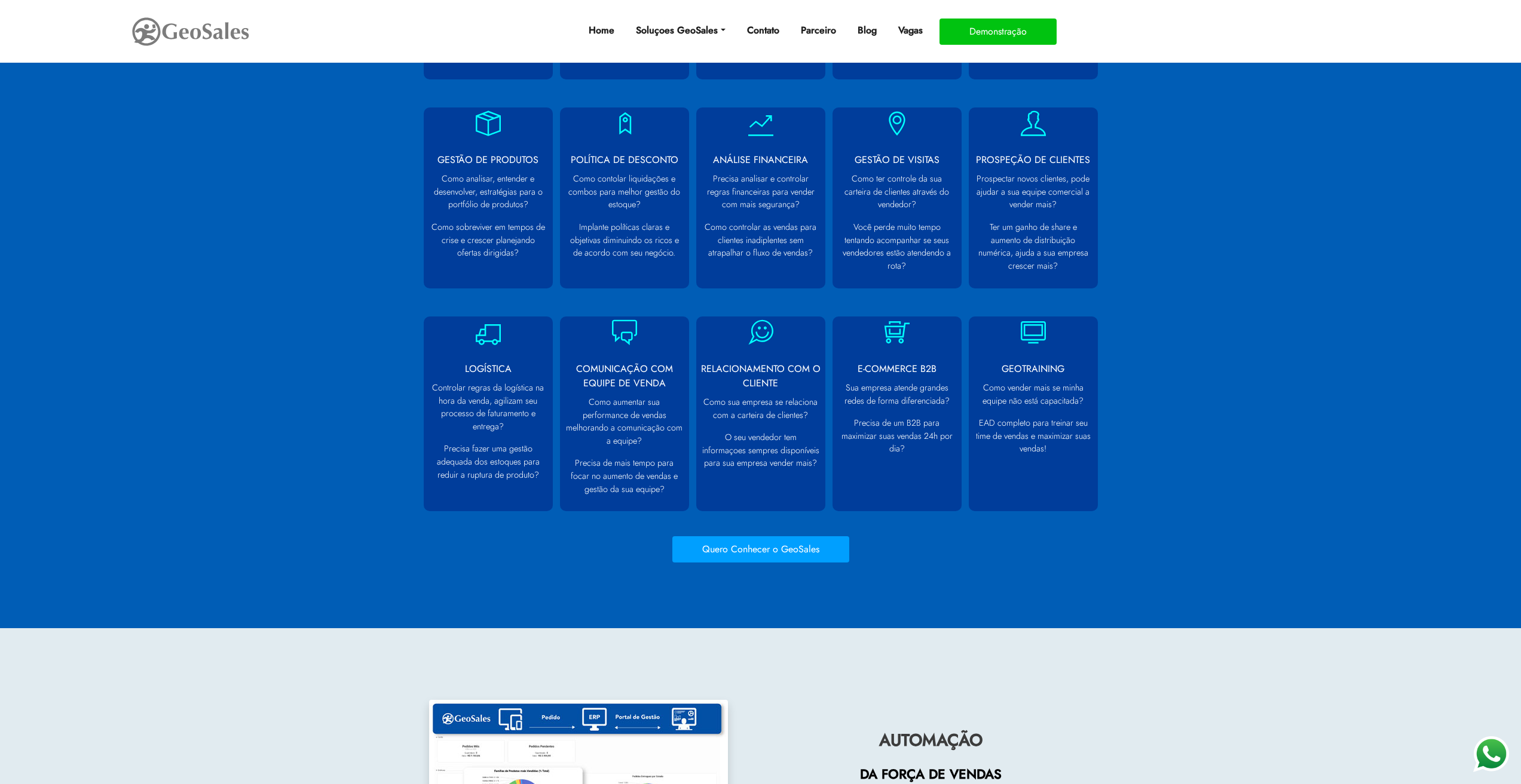
scroll to position [777, 0]
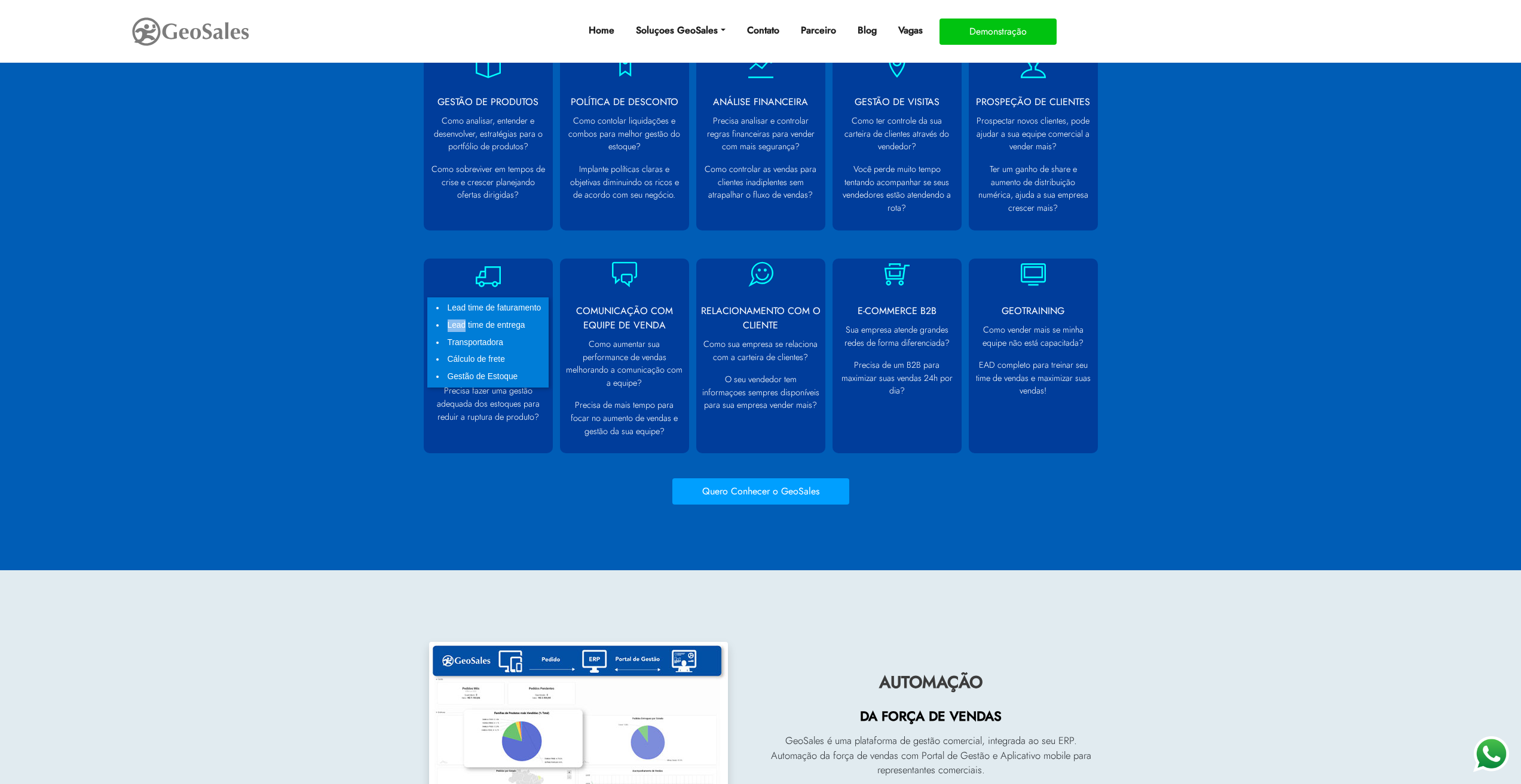
drag, startPoint x: 427, startPoint y: 326, endPoint x: 464, endPoint y: 328, distance: 37.1
click at [464, 328] on ul "Lead time de faturamento Lead time de entrega Transportadora Cálculo de frete G…" at bounding box center [487, 343] width 121 height 90
click at [527, 340] on li "Transportadora" at bounding box center [495, 343] width 101 height 17
drag, startPoint x: 456, startPoint y: 309, endPoint x: 528, endPoint y: 369, distance: 93.7
click at [528, 369] on ul "Lead time de faturamento Lead time de entrega Transportadora Cálculo de frete G…" at bounding box center [487, 343] width 121 height 90
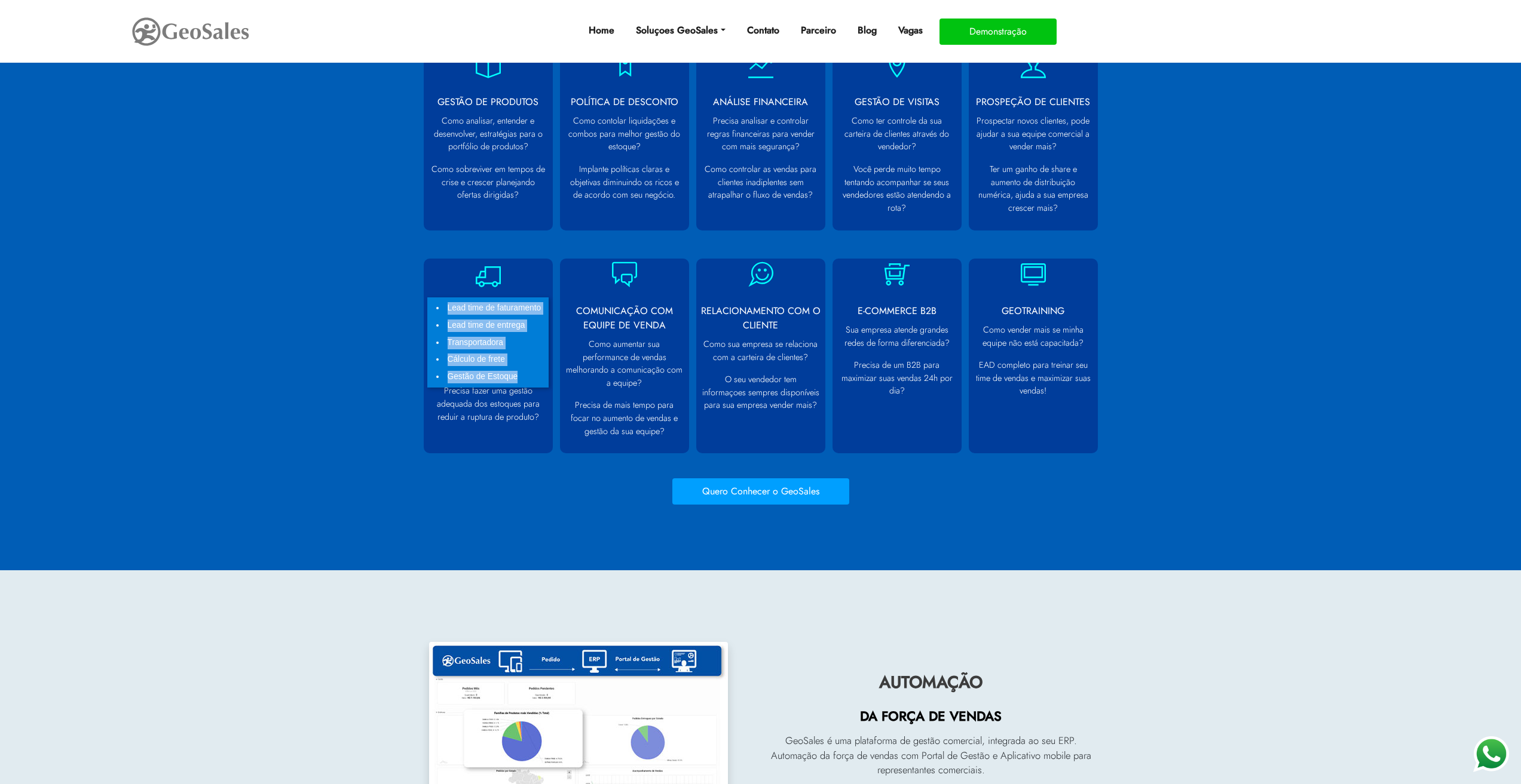
drag, startPoint x: 511, startPoint y: 363, endPoint x: 519, endPoint y: 375, distance: 14.4
click at [513, 363] on li "Cálculo de frete" at bounding box center [495, 360] width 101 height 17
click at [519, 375] on li "Gestão de Estoque" at bounding box center [495, 378] width 101 height 17
drag, startPoint x: 519, startPoint y: 376, endPoint x: 443, endPoint y: 308, distance: 102.0
click at [443, 308] on ul "Lead time de faturamento Lead time de entrega Transportadora Cálculo de frete G…" at bounding box center [487, 343] width 121 height 90
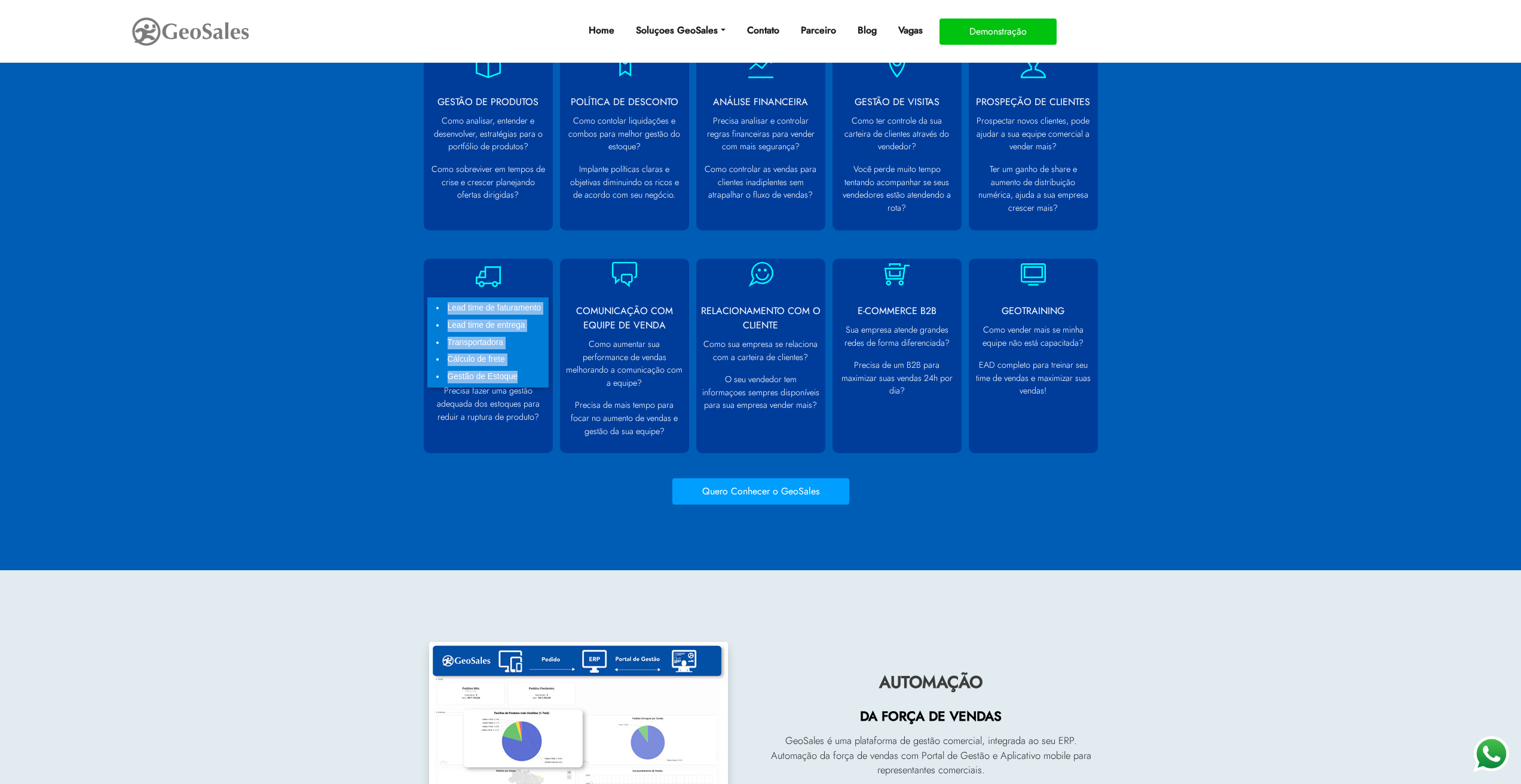
click at [443, 308] on ul "Lead time de faturamento Lead time de entrega Transportadora Cálculo de frete G…" at bounding box center [487, 343] width 121 height 90
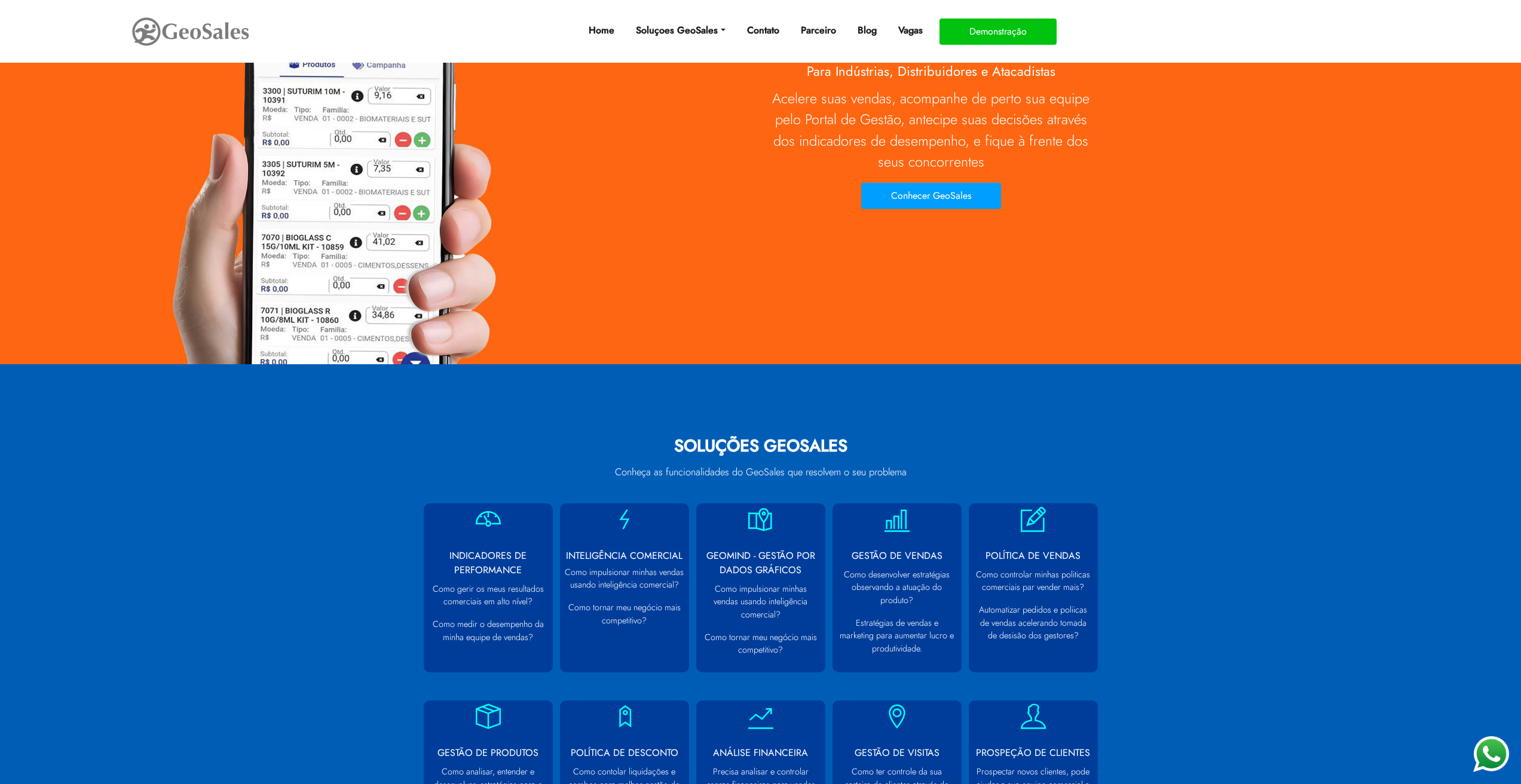
scroll to position [0, 0]
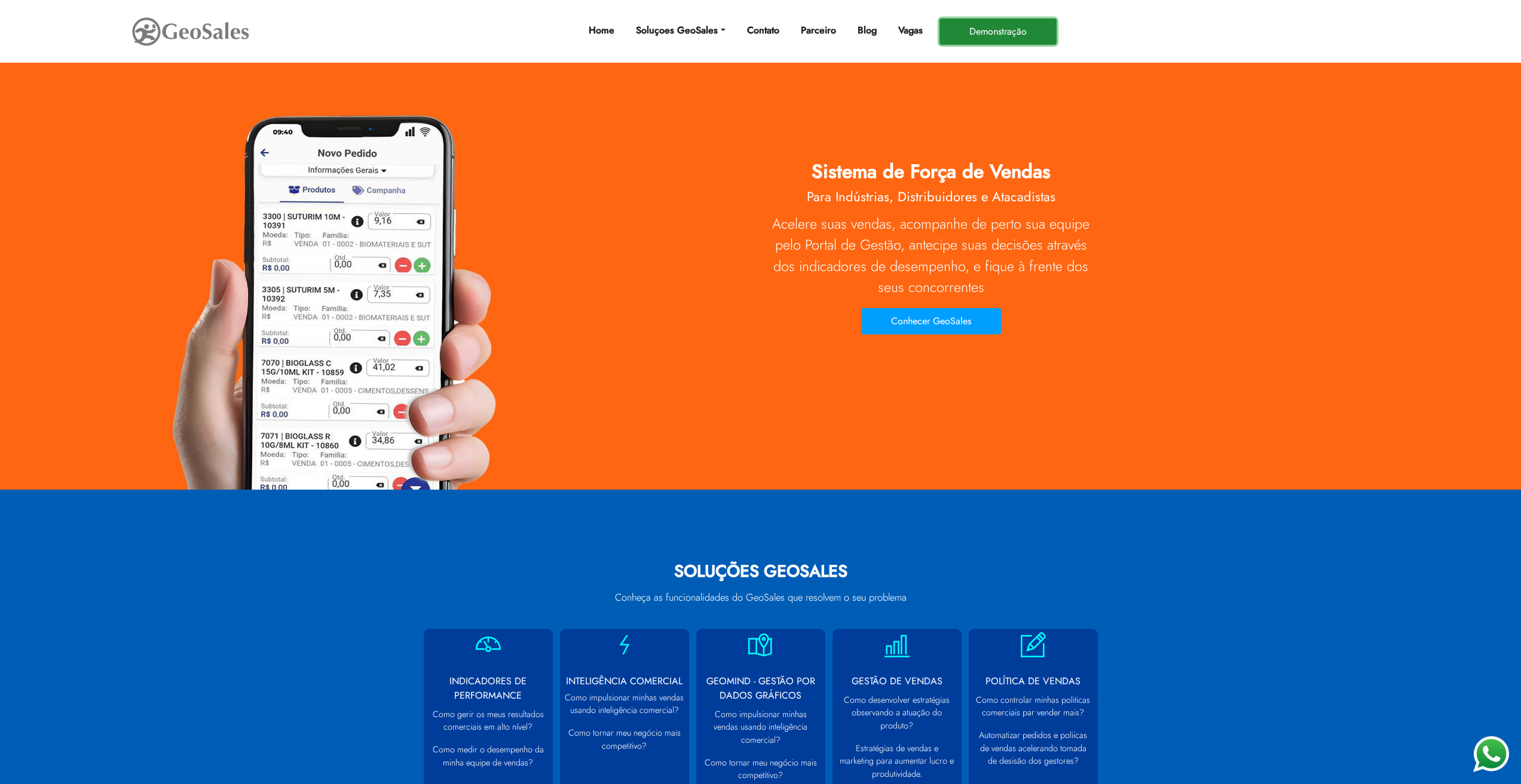
click at [1015, 26] on button "Demonstração" at bounding box center [998, 32] width 117 height 26
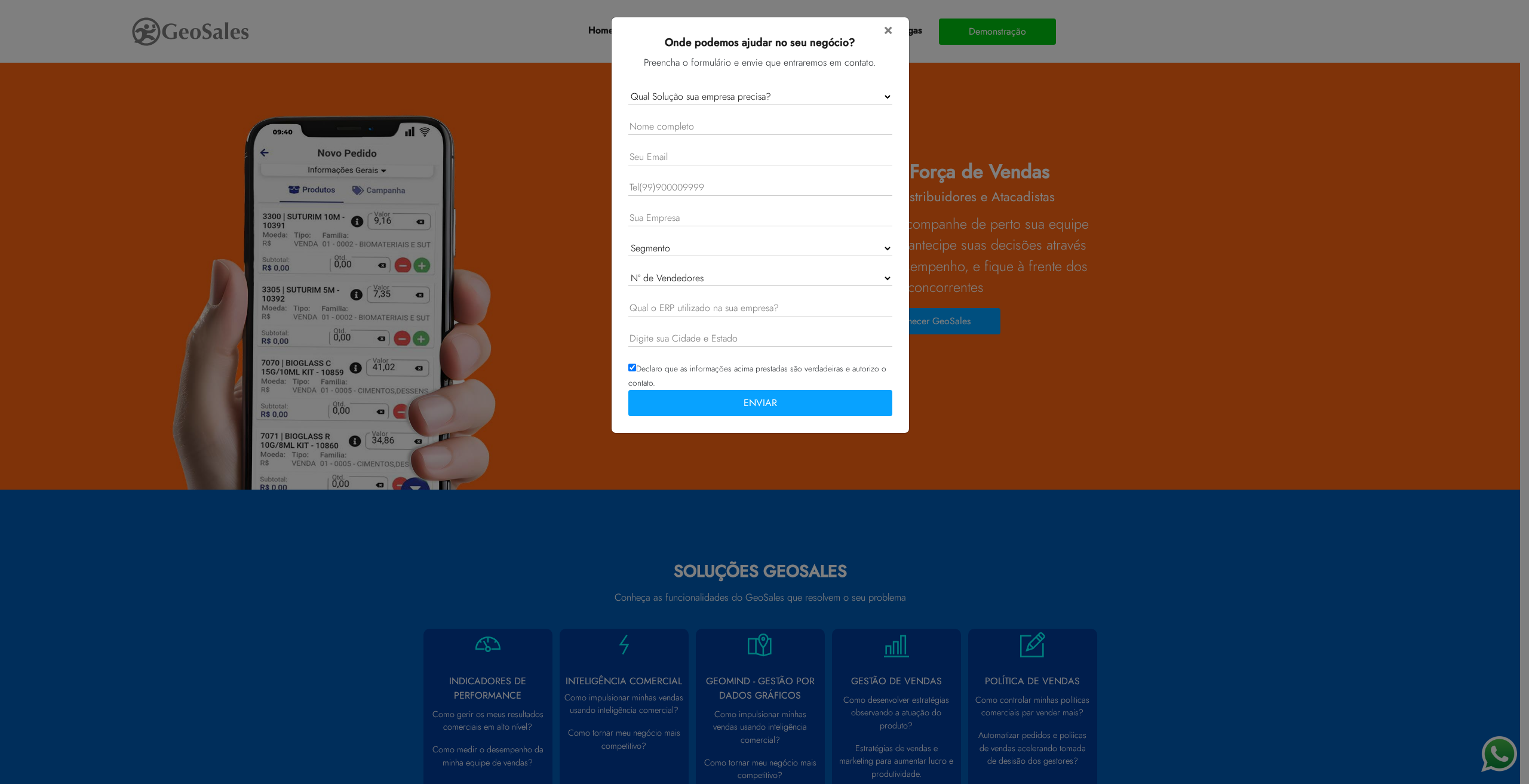
click at [825, 304] on input "text" at bounding box center [760, 309] width 264 height 16
click at [888, 26] on span "×" at bounding box center [888, 29] width 9 height 21
